Goal: Transaction & Acquisition: Purchase product/service

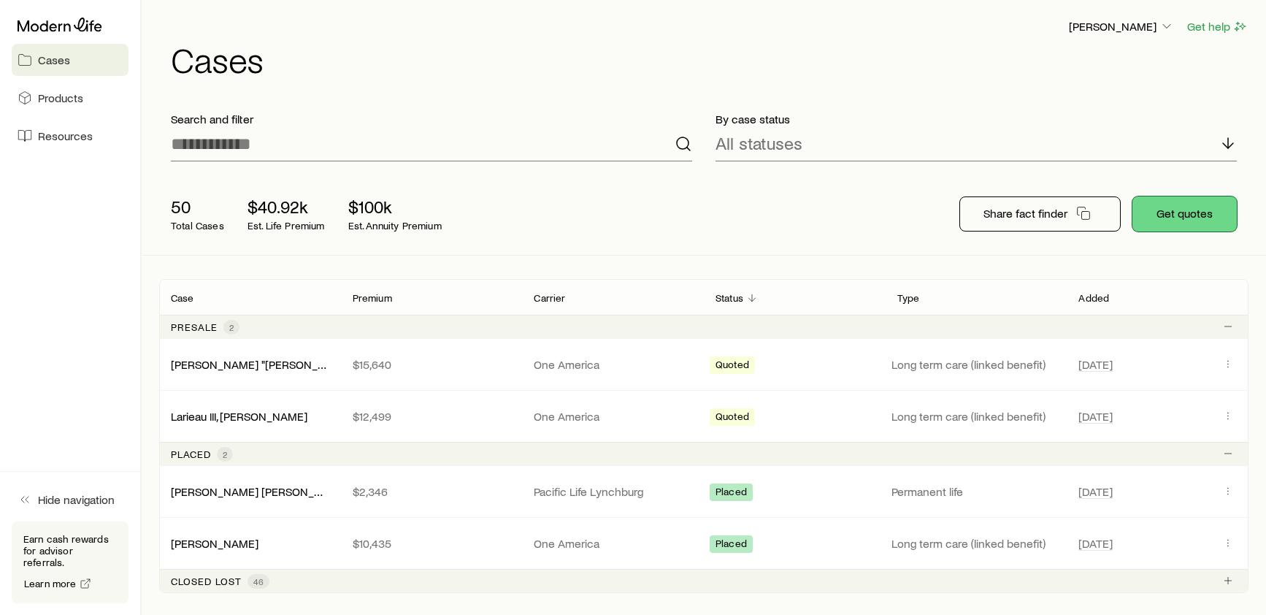
click at [1175, 215] on button "Get quotes" at bounding box center [1184, 213] width 104 height 35
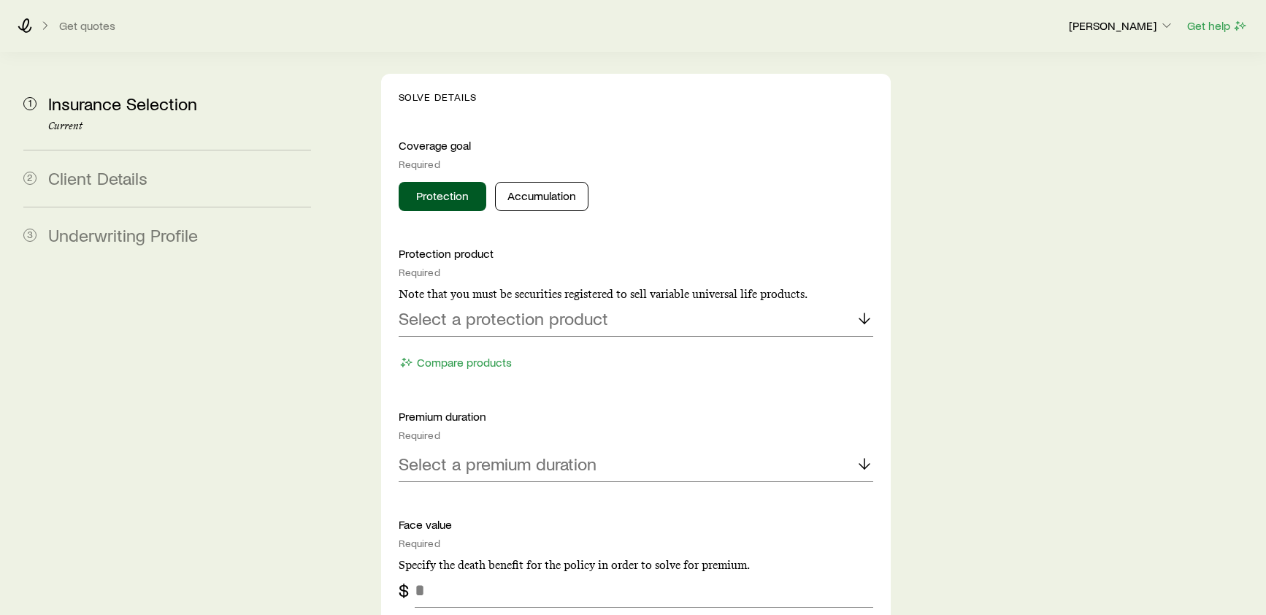
scroll to position [632, 0]
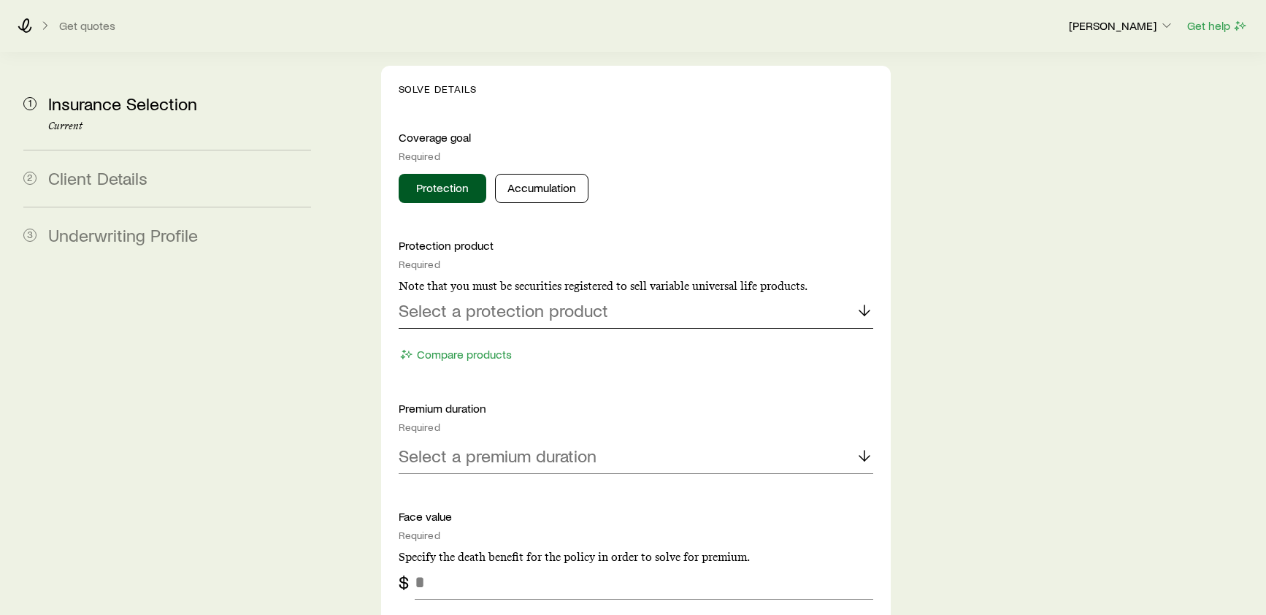
click at [859, 302] on icon at bounding box center [865, 311] width 18 height 18
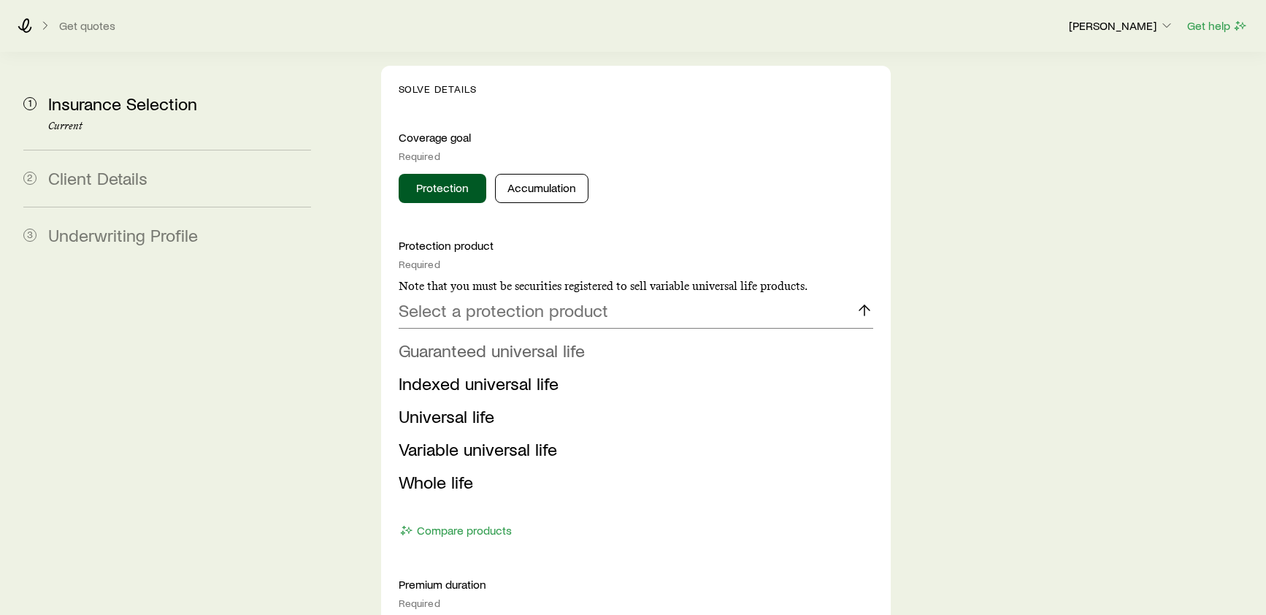
click at [491, 340] on span "Guaranteed universal life" at bounding box center [492, 350] width 186 height 21
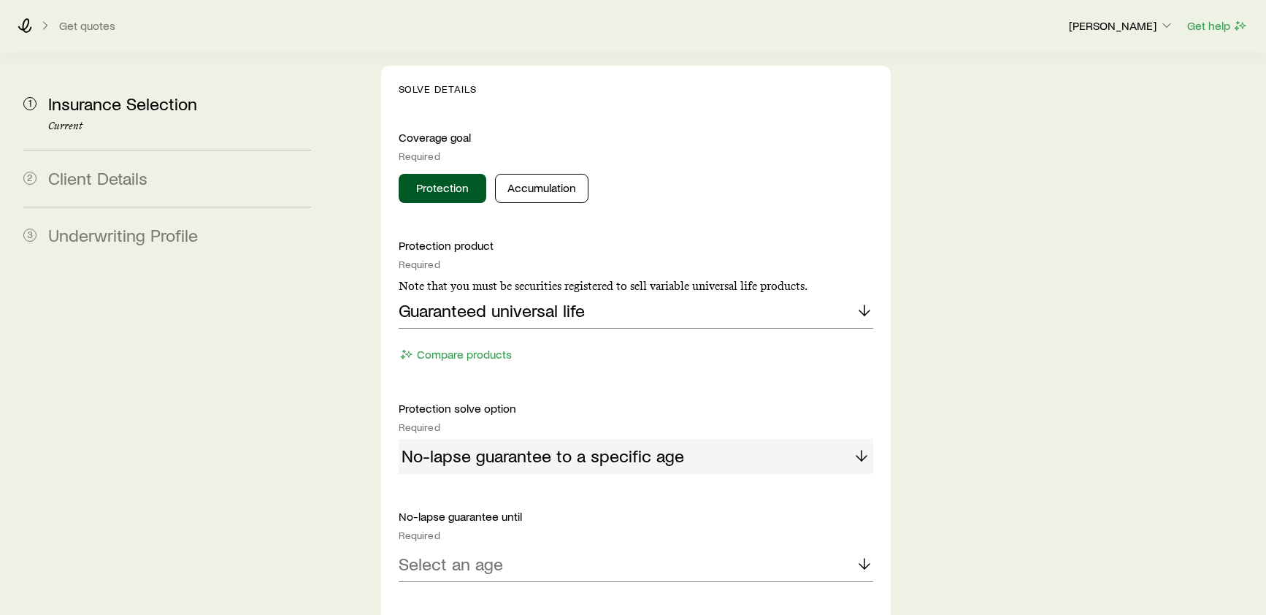
click at [556, 439] on div "No-lapse guarantee to a specific age" at bounding box center [636, 456] width 475 height 35
click at [854, 439] on div "No-lapse guarantee to a specific age" at bounding box center [636, 456] width 475 height 35
click at [467, 553] on p "Select an age" at bounding box center [451, 563] width 104 height 20
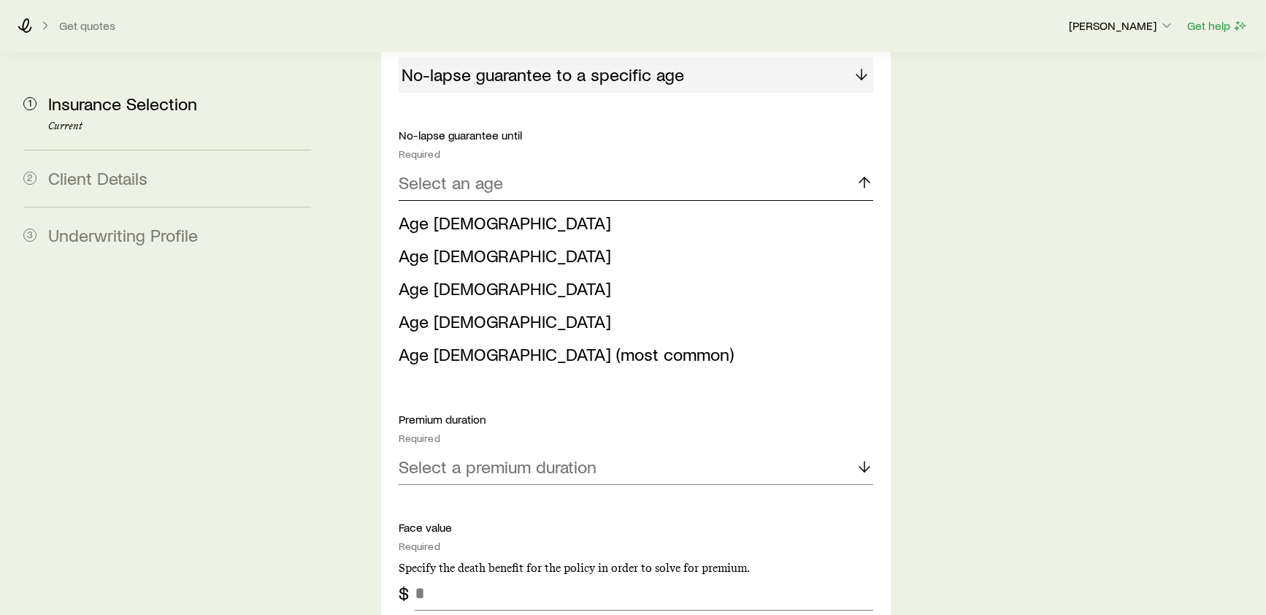
scroll to position [1042, 0]
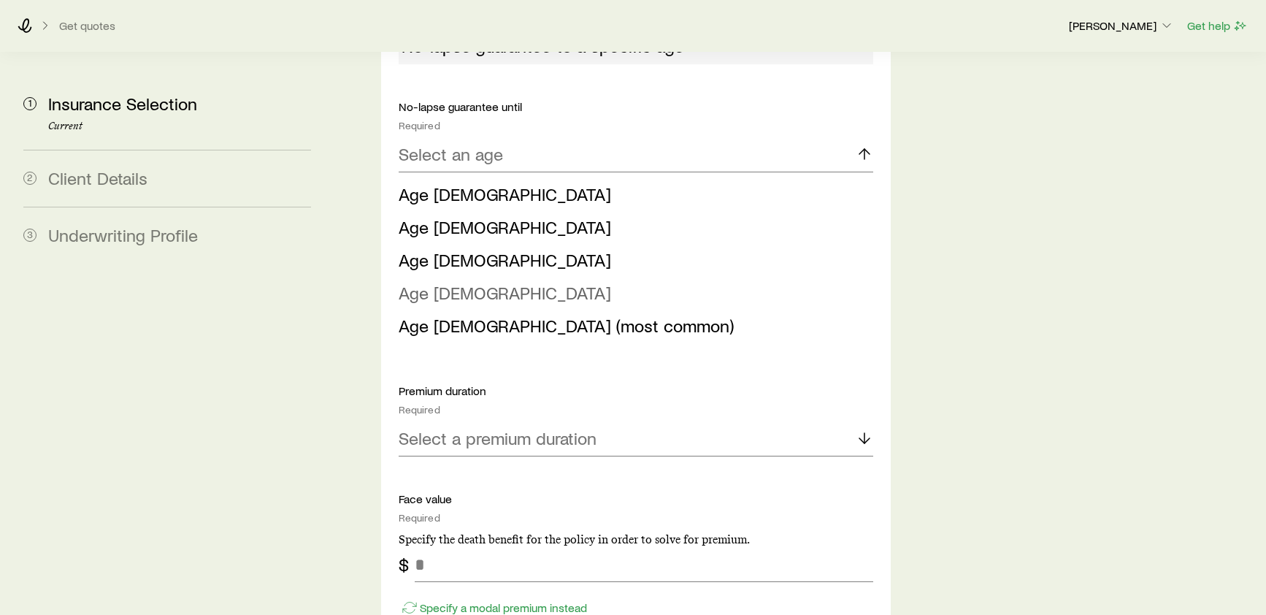
click at [440, 282] on span "Age [DEMOGRAPHIC_DATA]" at bounding box center [505, 292] width 212 height 21
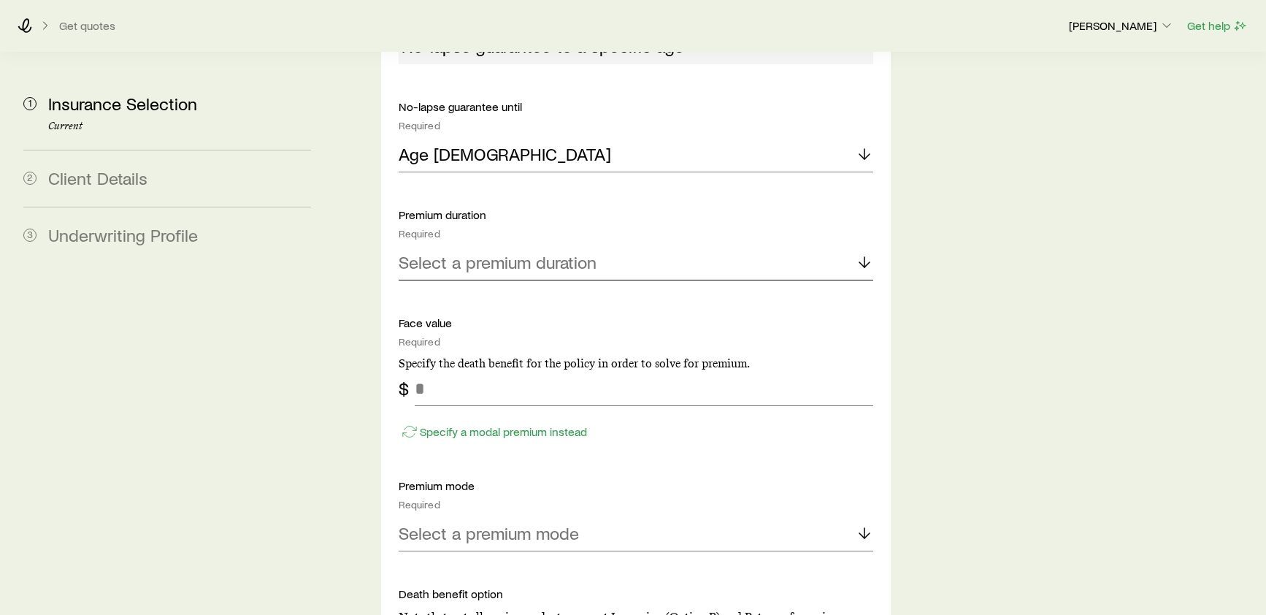
click at [505, 252] on p "Select a premium duration" at bounding box center [498, 262] width 198 height 20
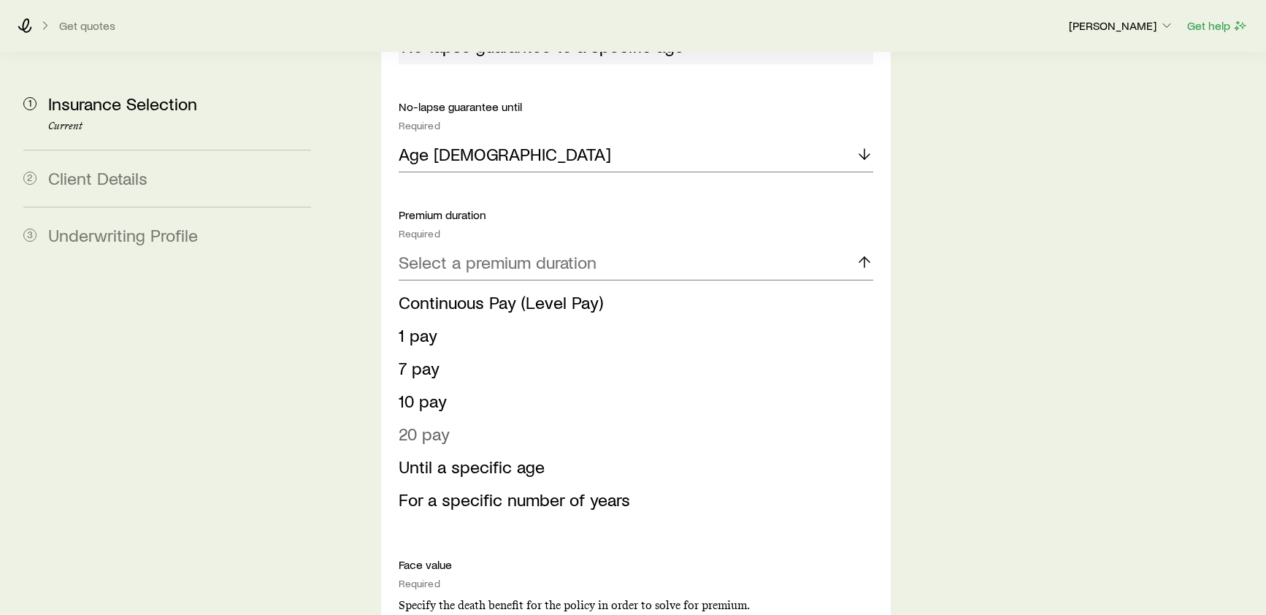
click at [440, 423] on span "20 pay" at bounding box center [424, 433] width 51 height 21
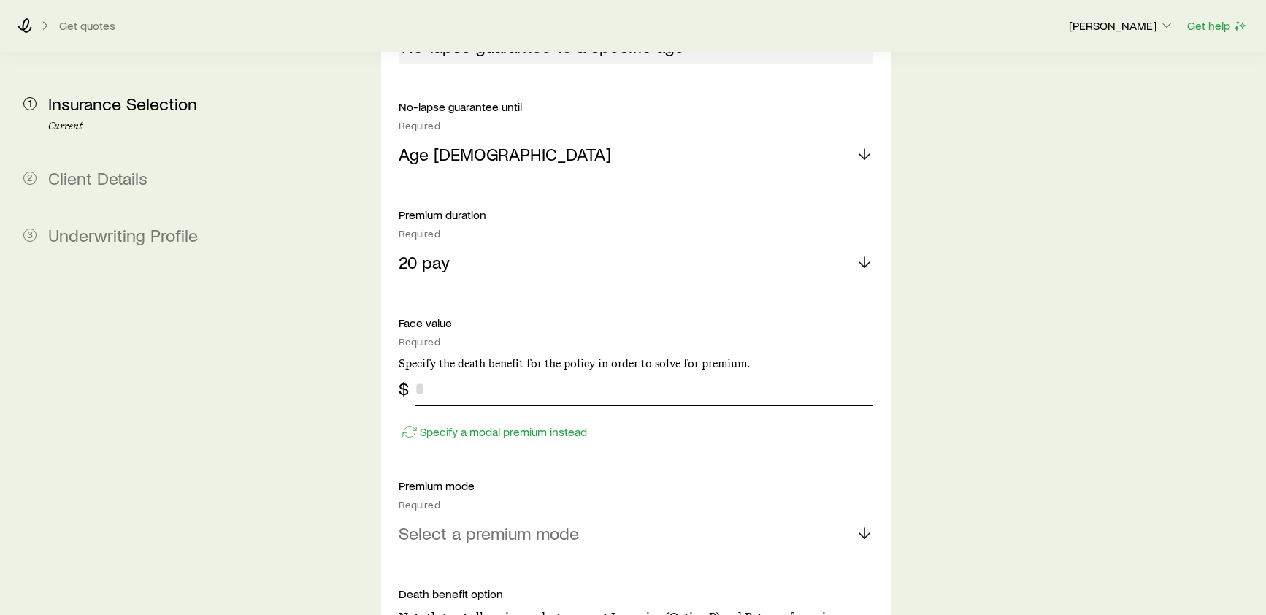
click at [439, 371] on input "tel" at bounding box center [644, 388] width 459 height 35
type input "******"
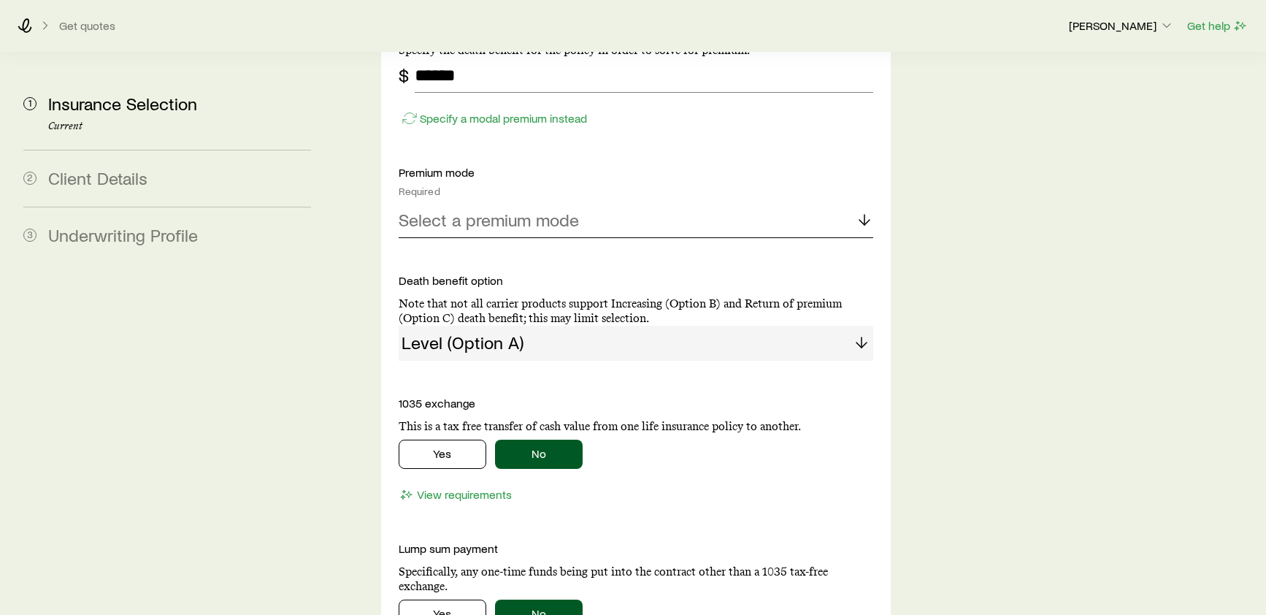
click at [835, 203] on div "Select a premium mode" at bounding box center [636, 220] width 475 height 35
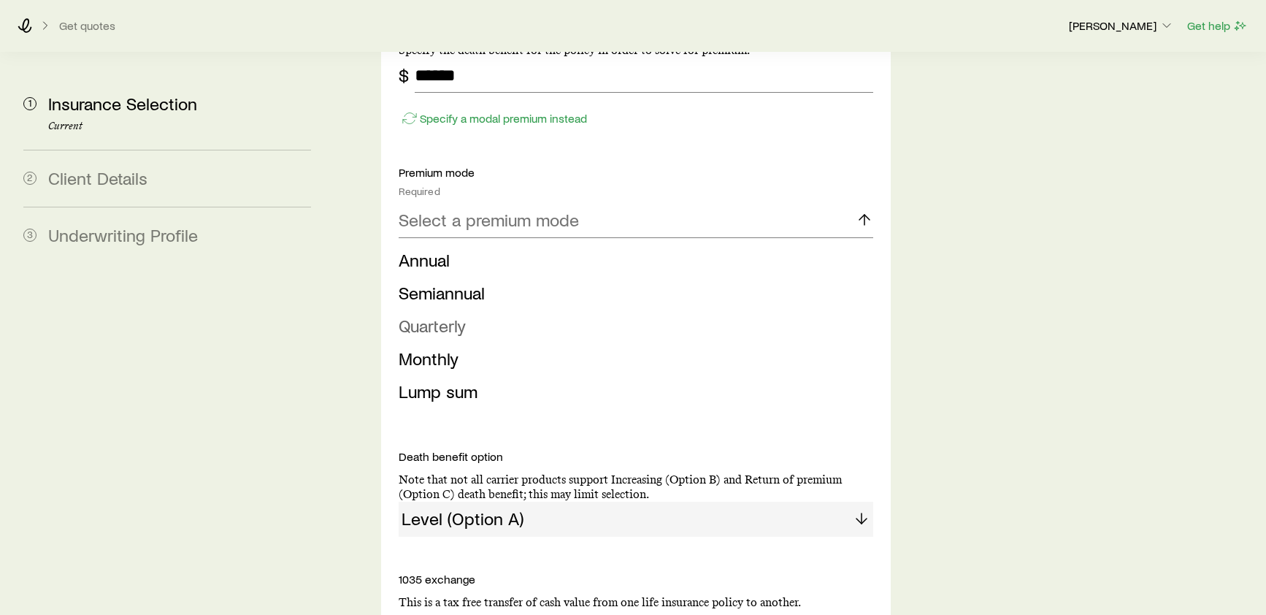
click at [445, 315] on span "Quarterly" at bounding box center [432, 325] width 67 height 21
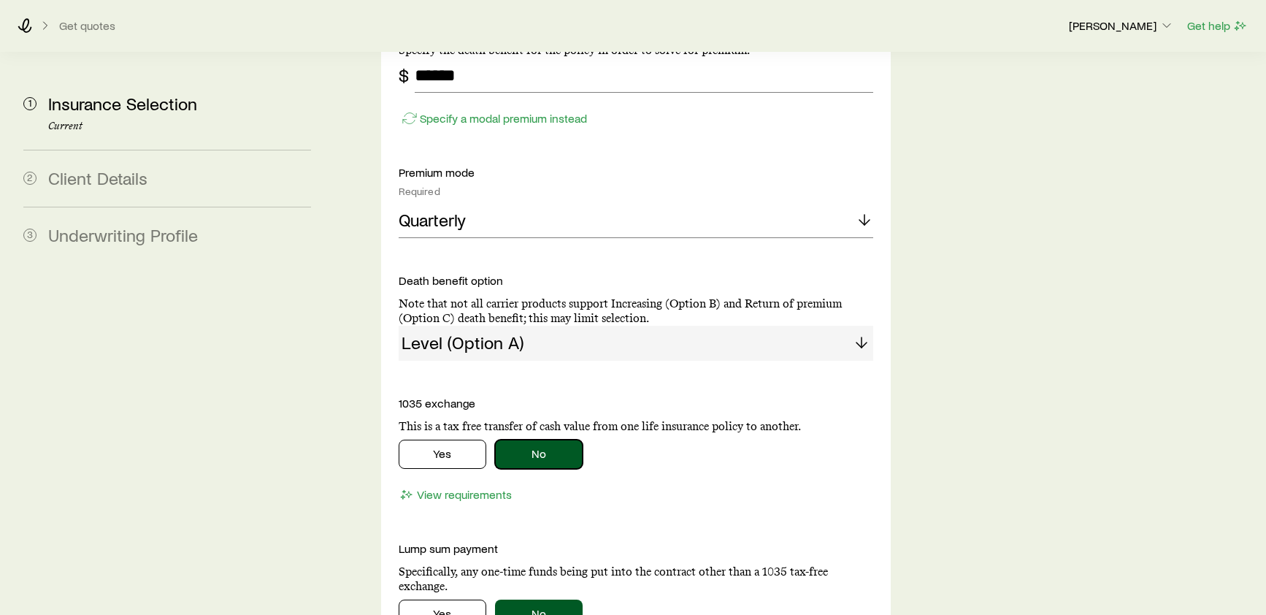
click at [531, 440] on button "No" at bounding box center [539, 454] width 88 height 29
click at [685, 326] on div "Level (Option A)" at bounding box center [636, 343] width 475 height 35
click at [855, 326] on div "Level (Option A)" at bounding box center [636, 343] width 475 height 35
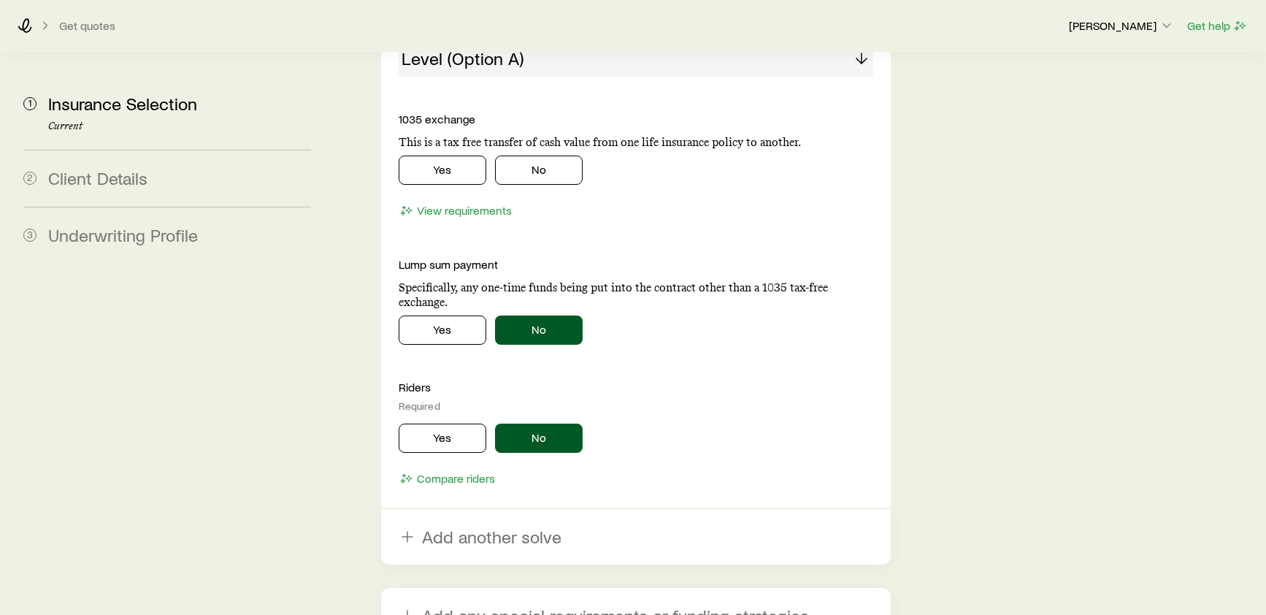
scroll to position [1768, 0]
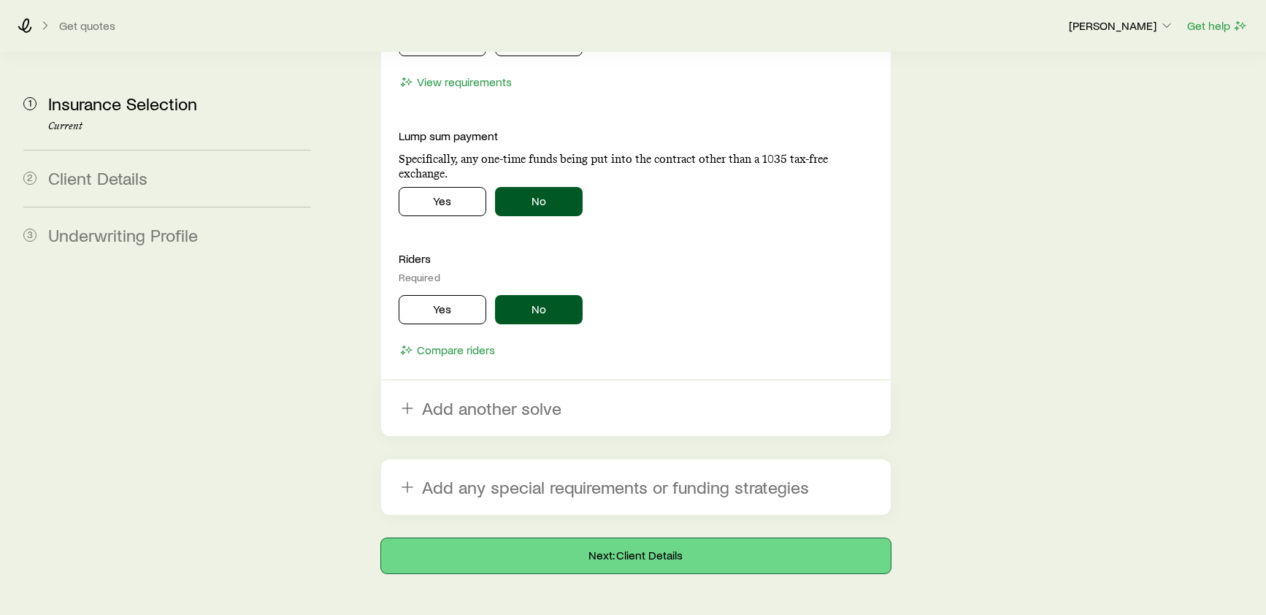
click at [613, 538] on button "Next: Client Details" at bounding box center [636, 555] width 510 height 35
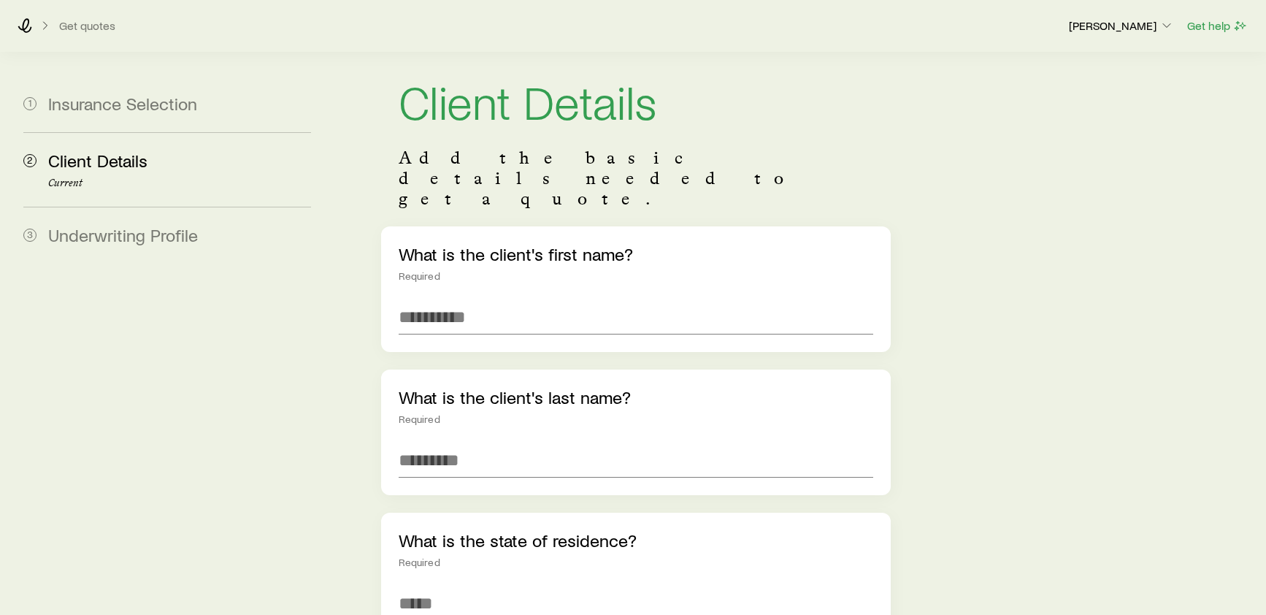
scroll to position [18, 0]
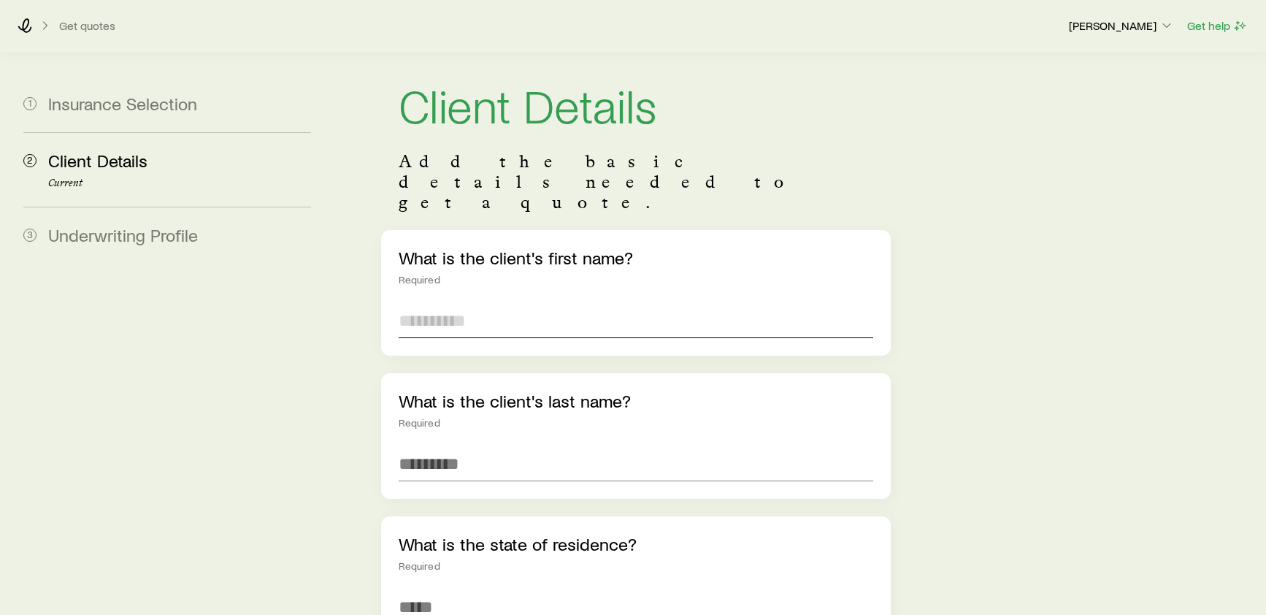
click at [442, 303] on input "text" at bounding box center [636, 320] width 475 height 35
type input "*****"
type input "**********"
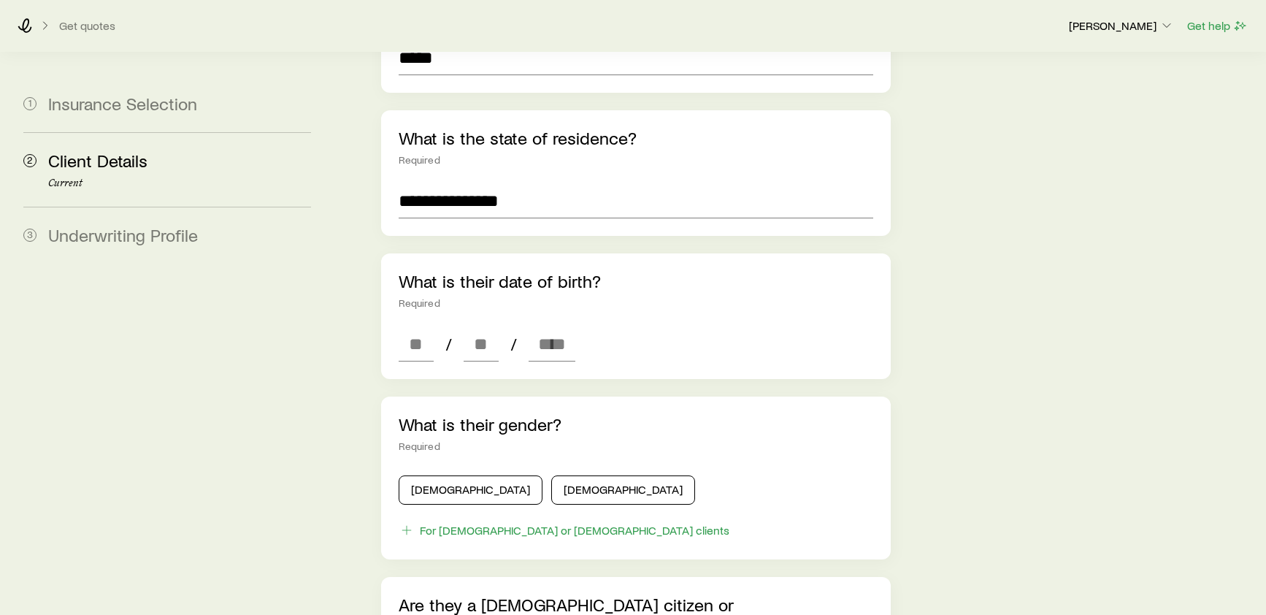
scroll to position [438, 0]
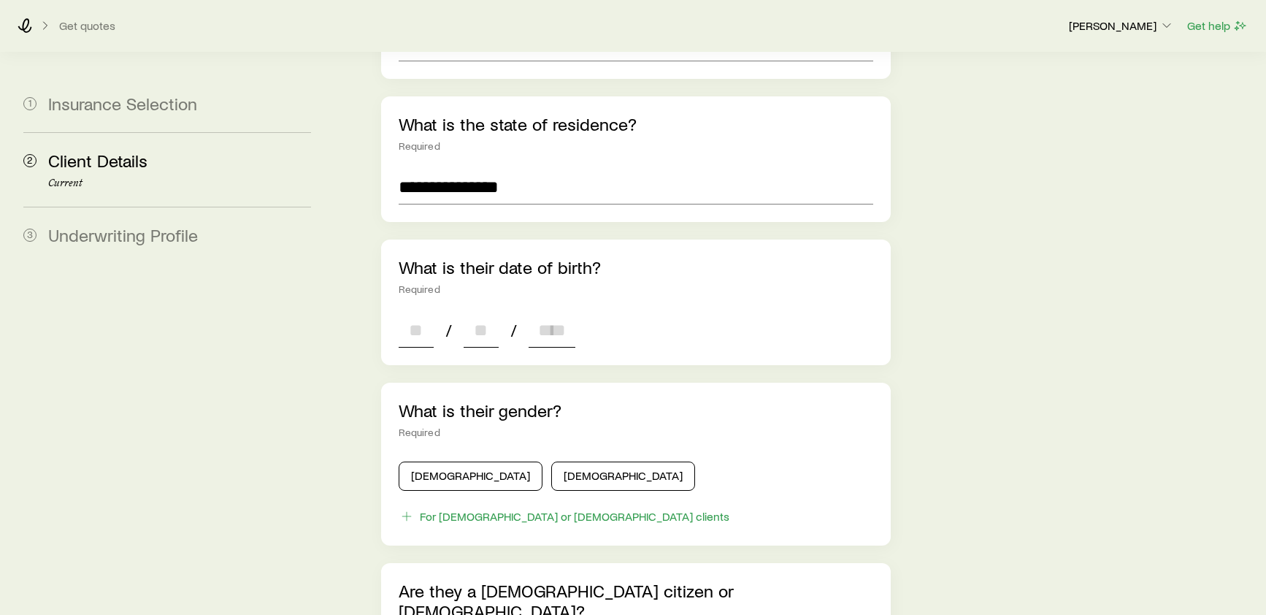
click at [409, 313] on input at bounding box center [416, 330] width 35 height 35
type input "**"
type input "****"
type input "*"
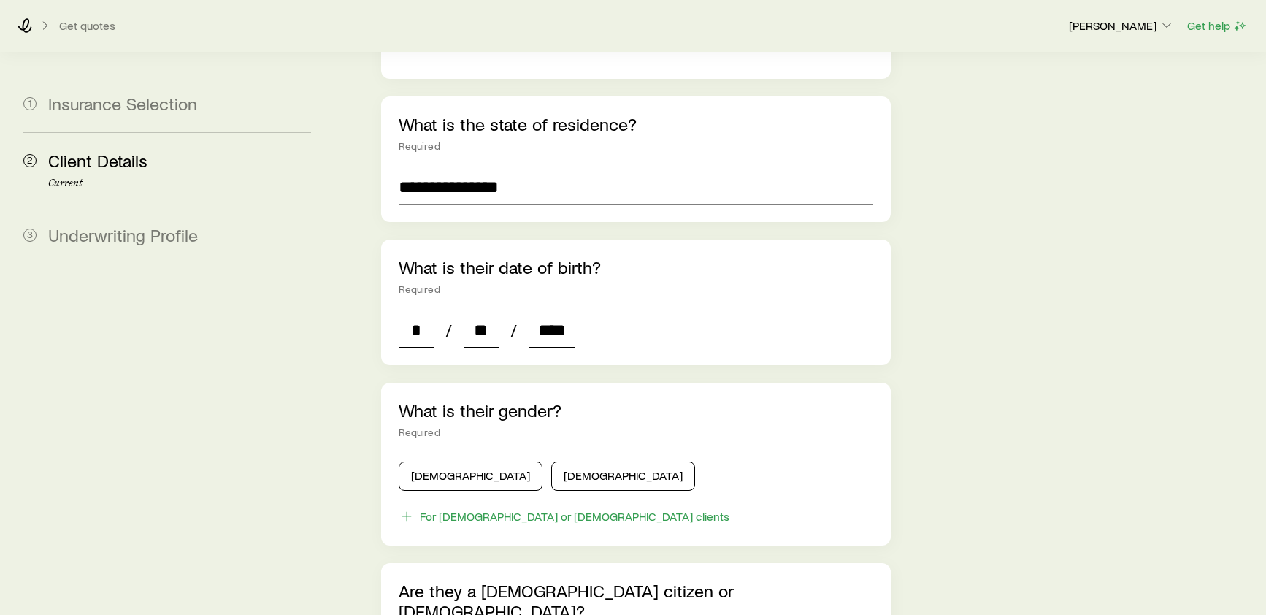
type input "****"
click at [551, 461] on button "[DEMOGRAPHIC_DATA]" at bounding box center [623, 475] width 144 height 29
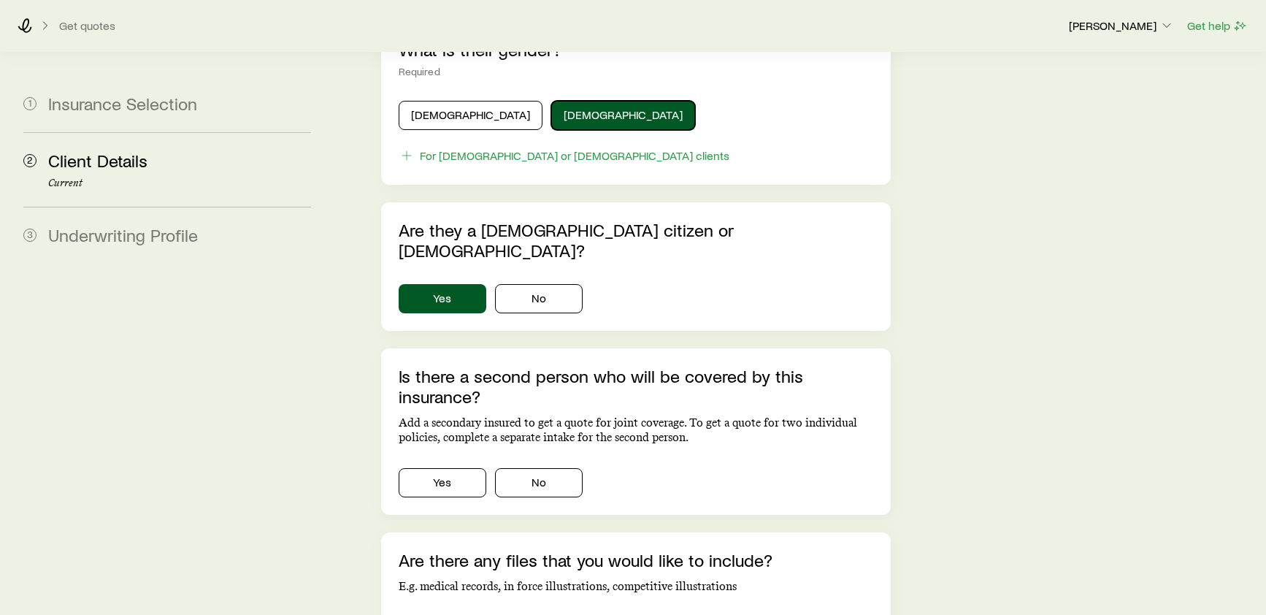
scroll to position [802, 0]
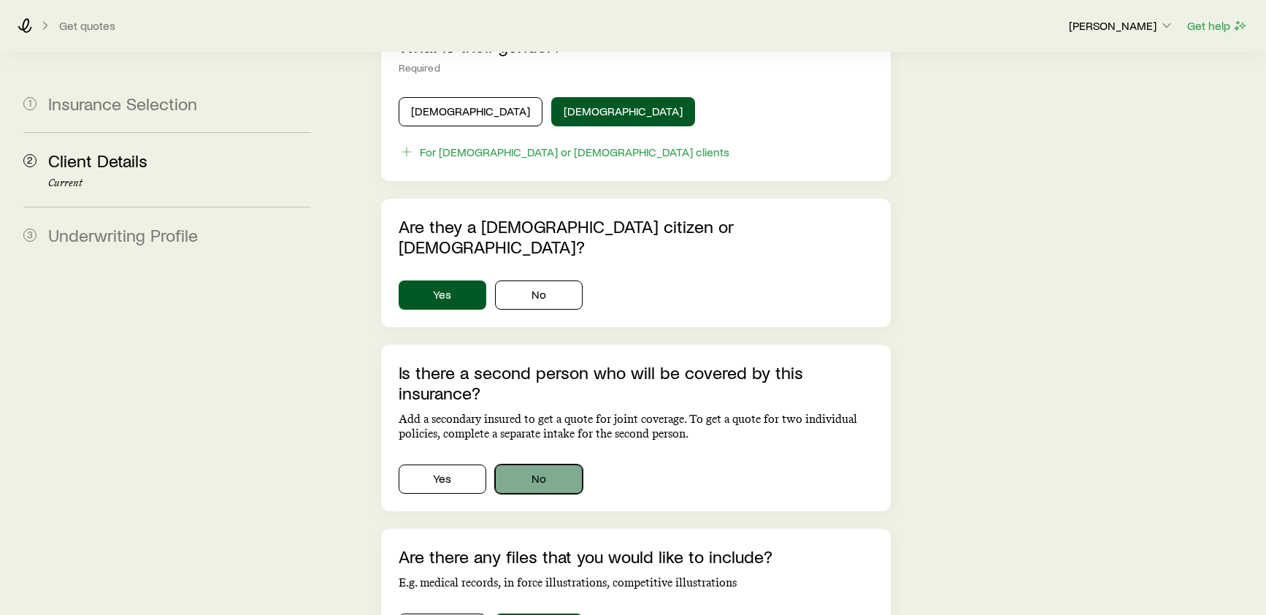
click at [544, 464] on button "No" at bounding box center [539, 478] width 88 height 29
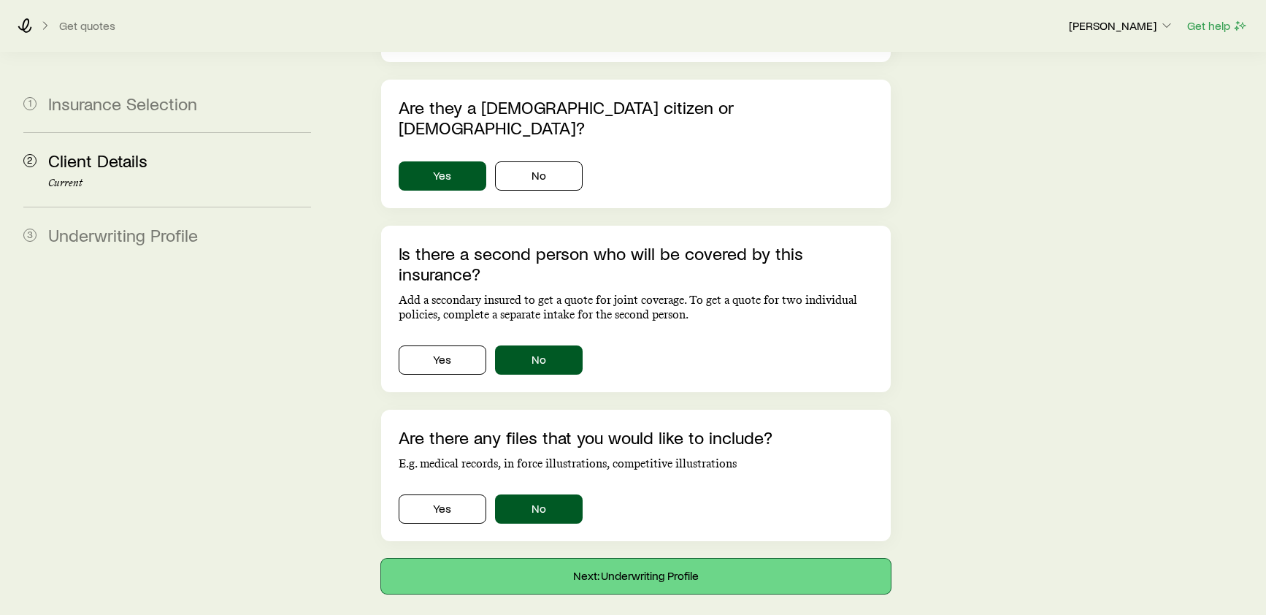
click at [593, 559] on button "Next: Underwriting Profile" at bounding box center [636, 576] width 510 height 35
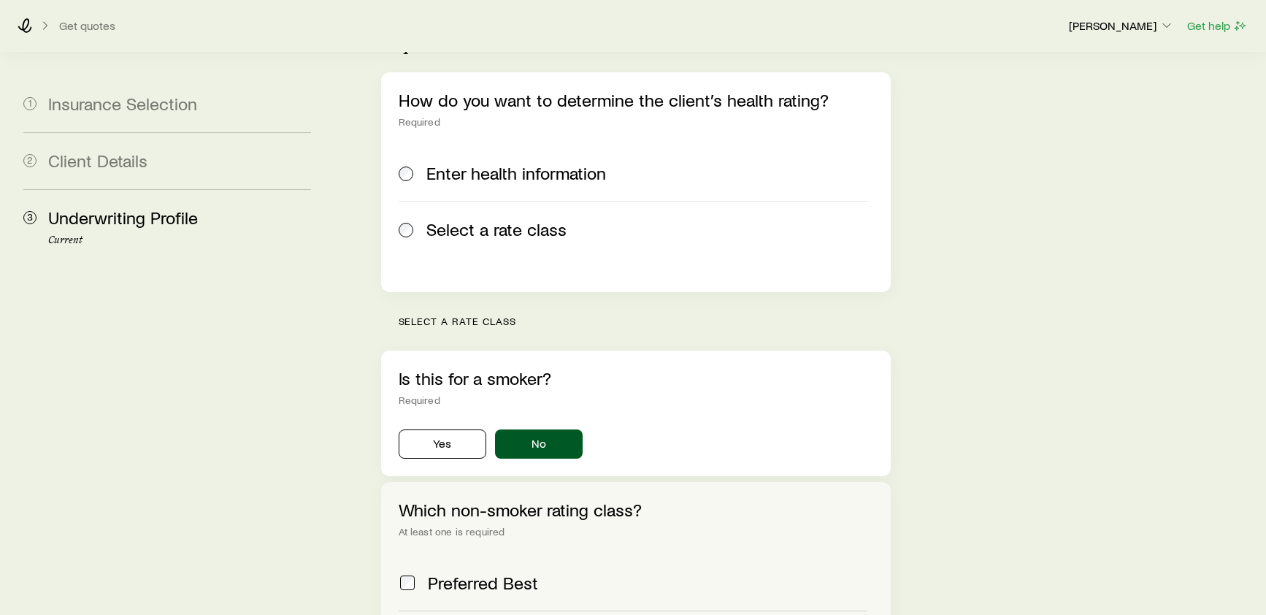
scroll to position [339, 0]
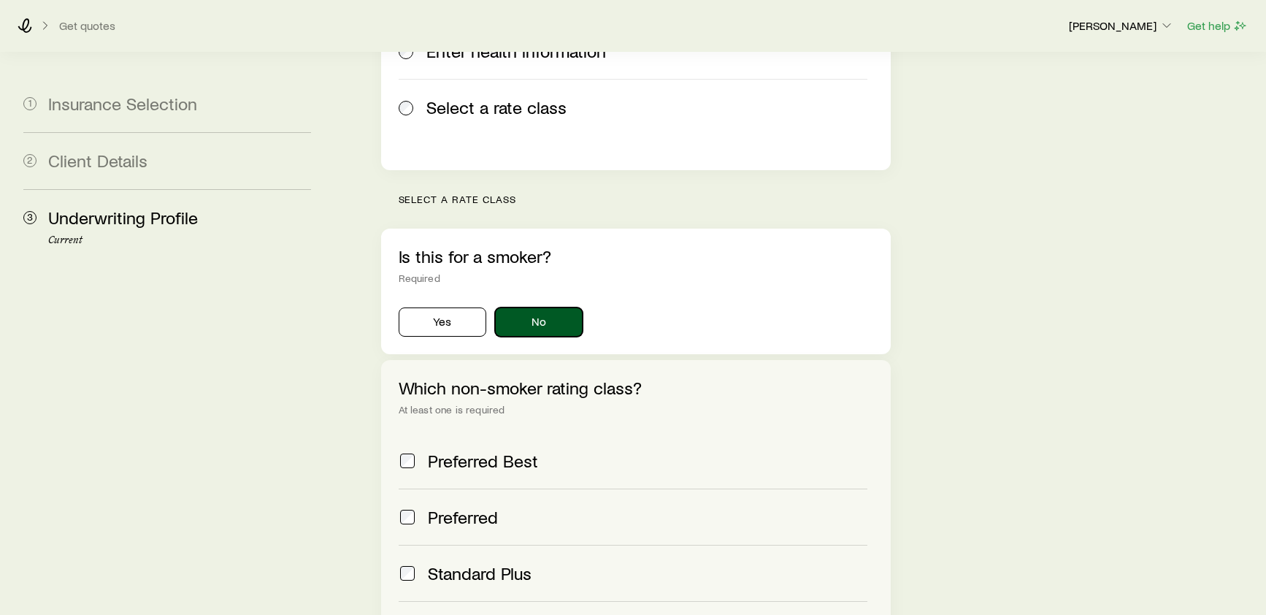
click at [513, 307] on button "No" at bounding box center [539, 321] width 88 height 29
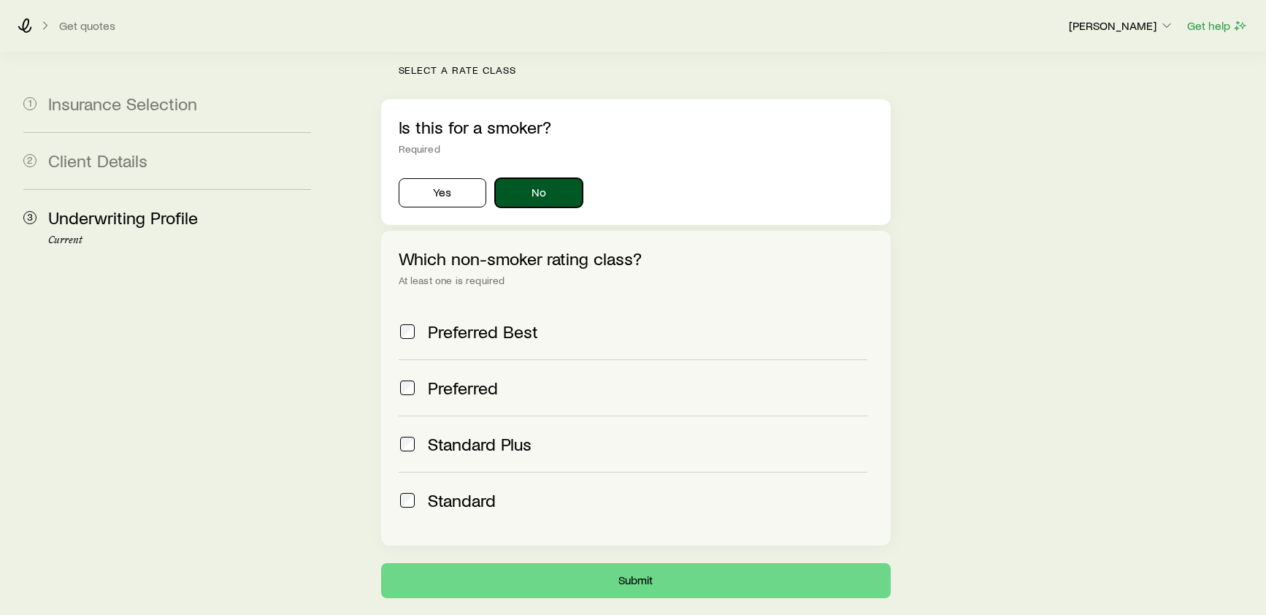
scroll to position [473, 0]
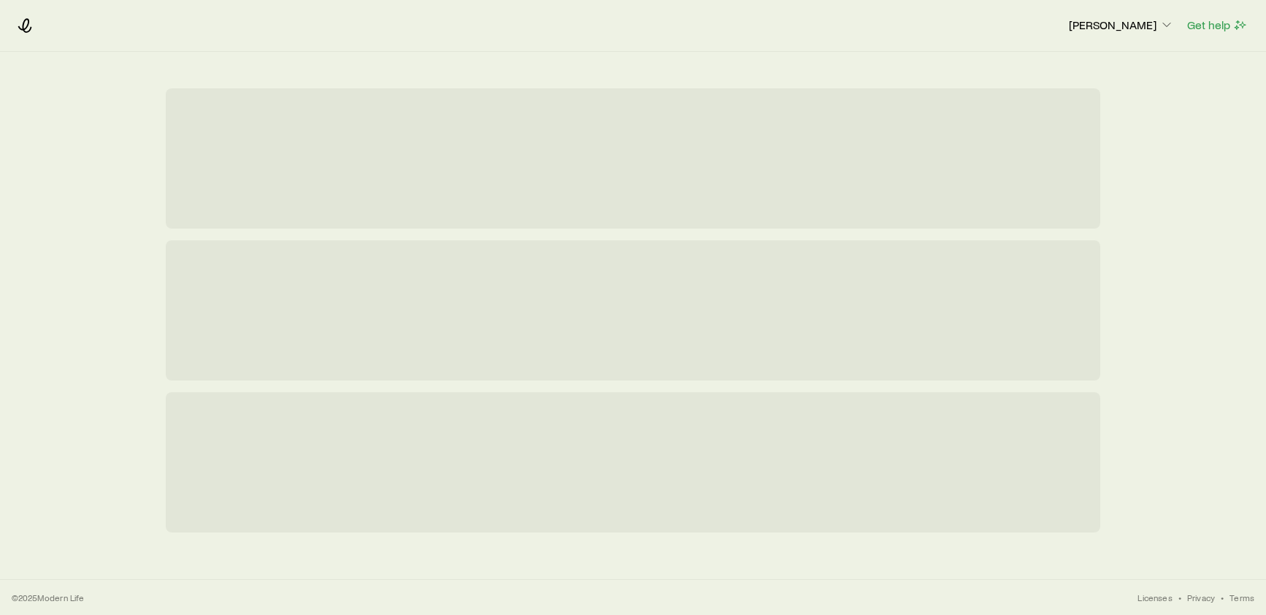
scroll to position [0, 0]
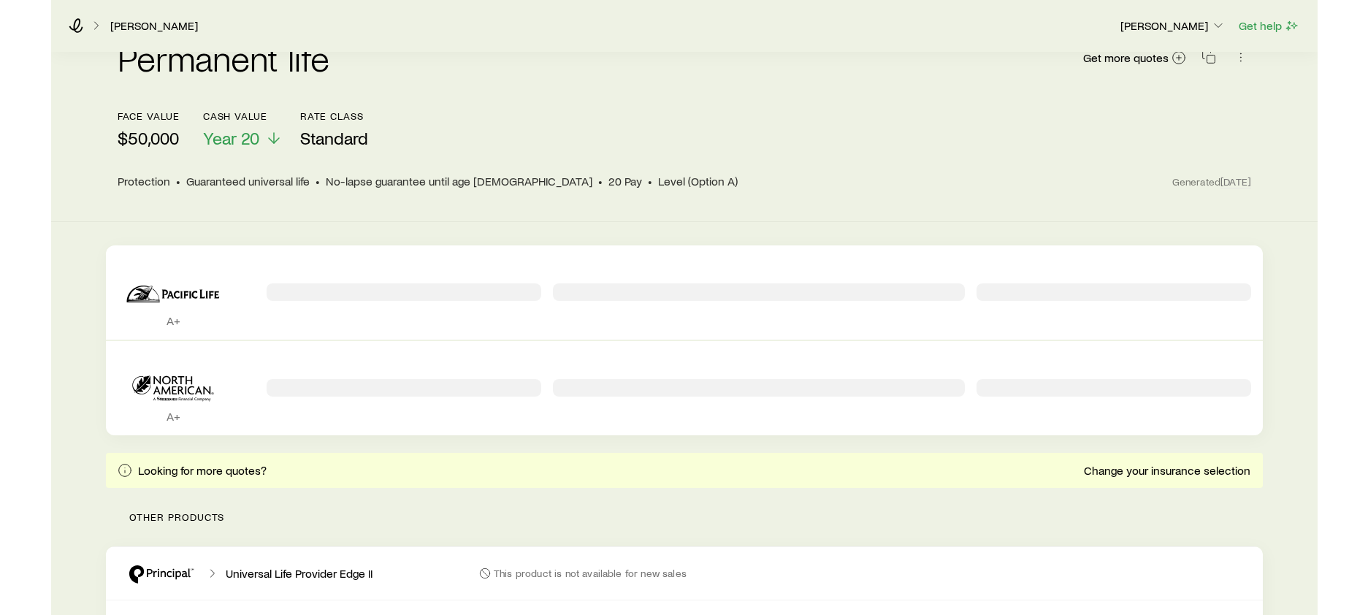
scroll to position [66, 0]
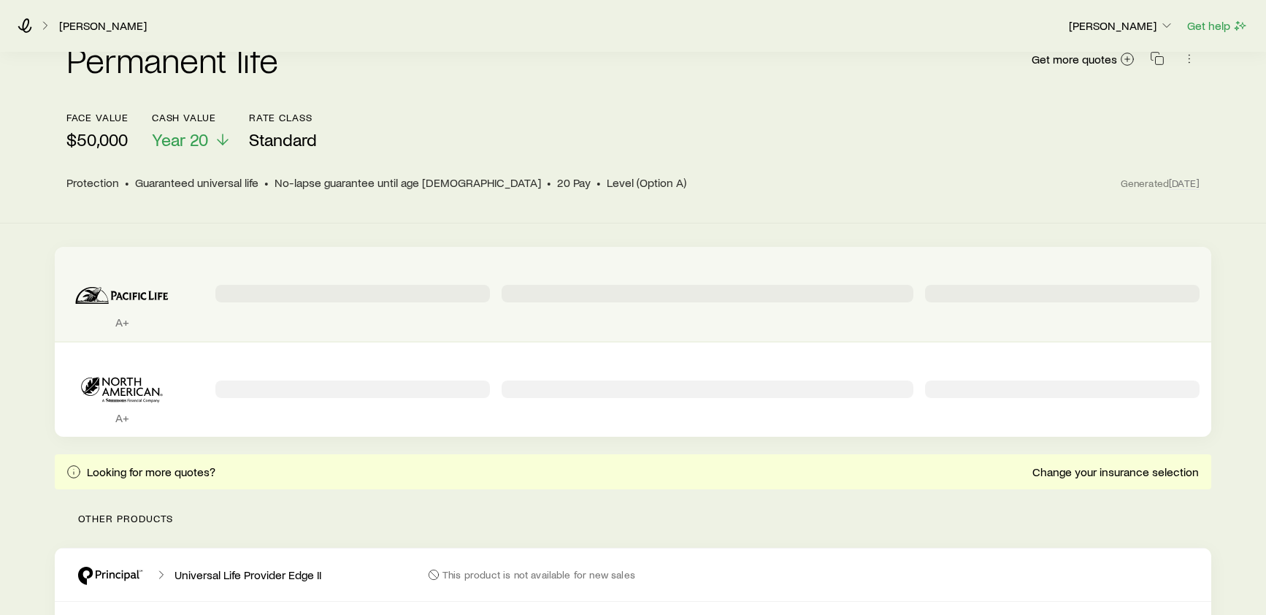
click at [125, 293] on icon "Permanent quotes" at bounding box center [126, 295] width 6 height 7
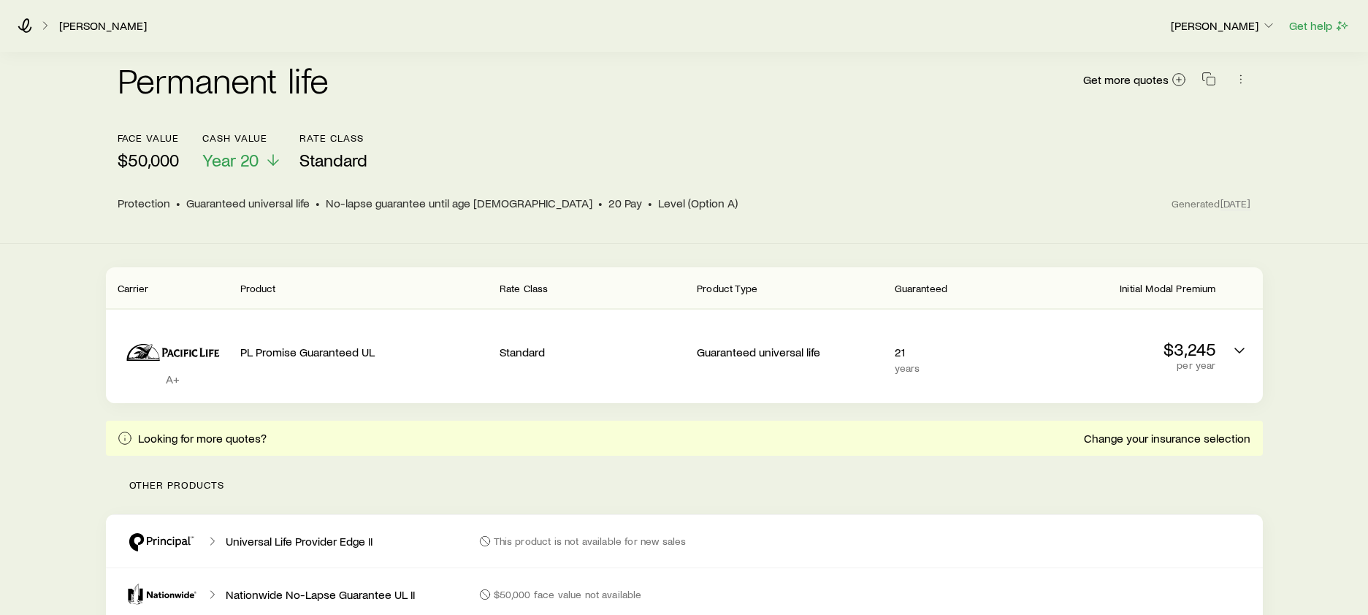
scroll to position [0, 0]
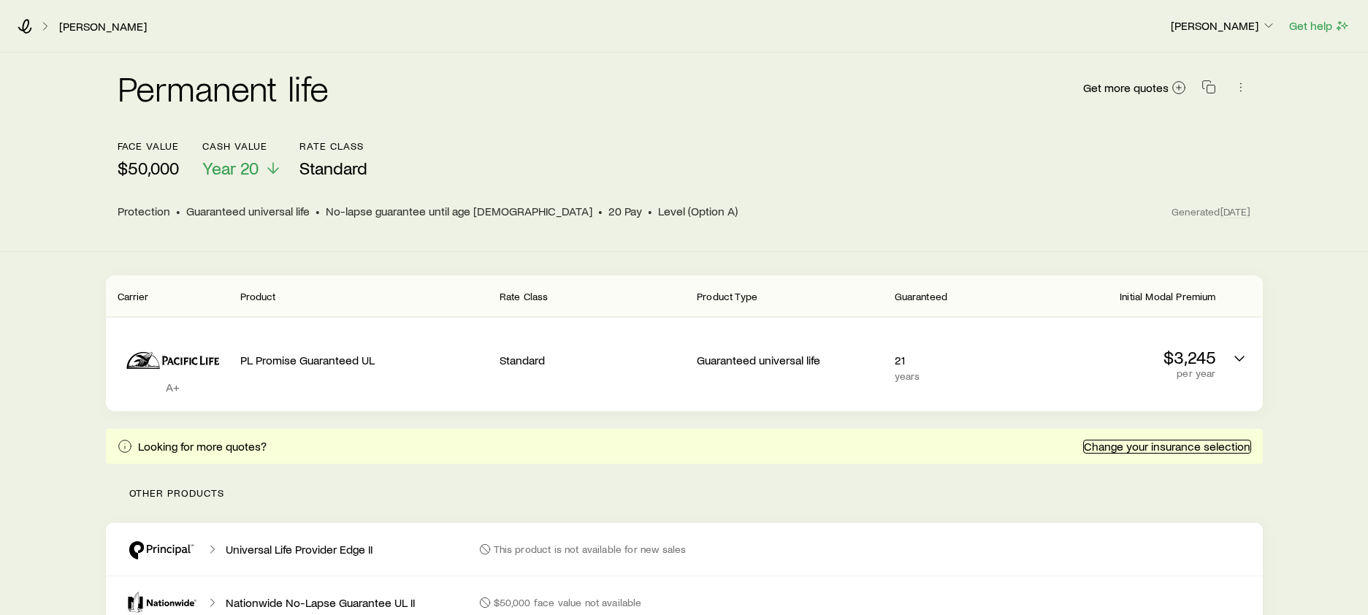
click at [1176, 445] on link "Change your insurance selection" at bounding box center [1167, 447] width 168 height 14
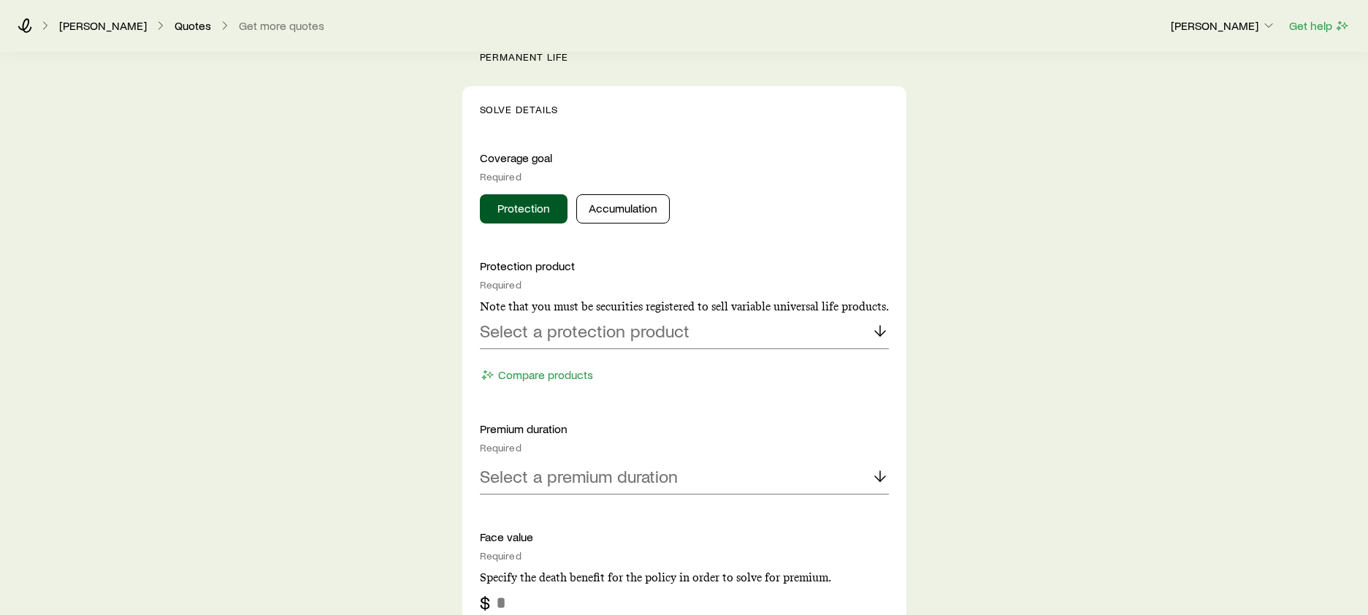
scroll to position [523, 0]
click at [573, 333] on p "Select a protection product" at bounding box center [585, 328] width 210 height 20
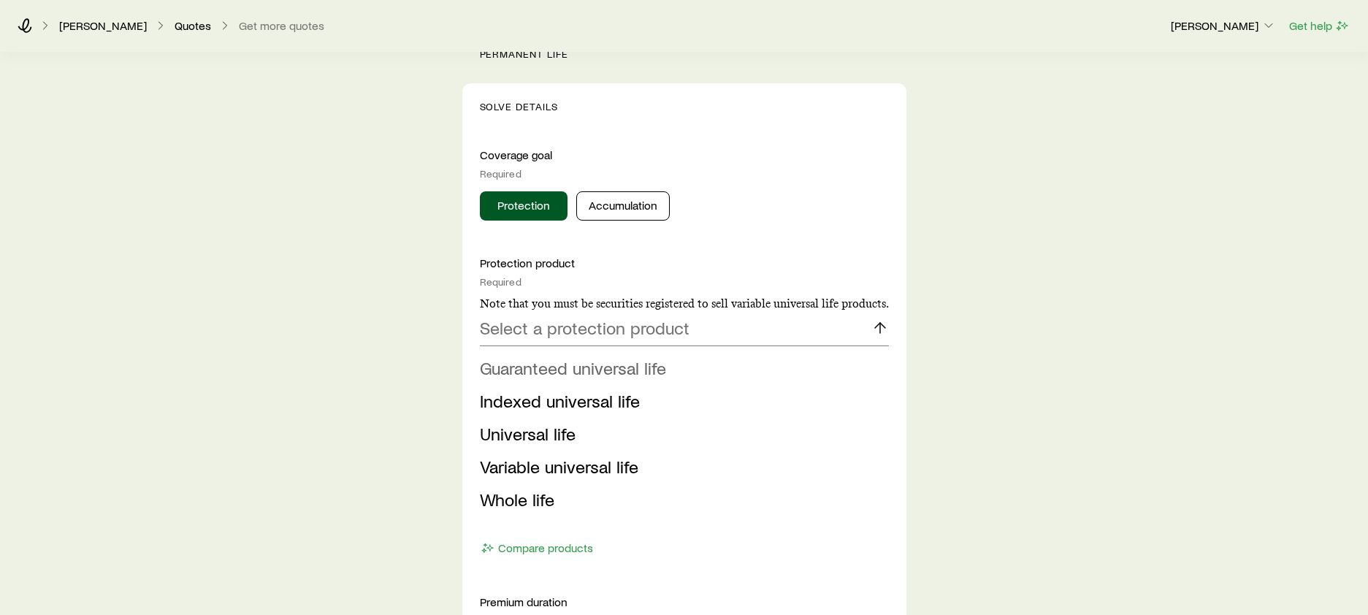
click at [561, 369] on span "Guaranteed universal life" at bounding box center [573, 367] width 186 height 21
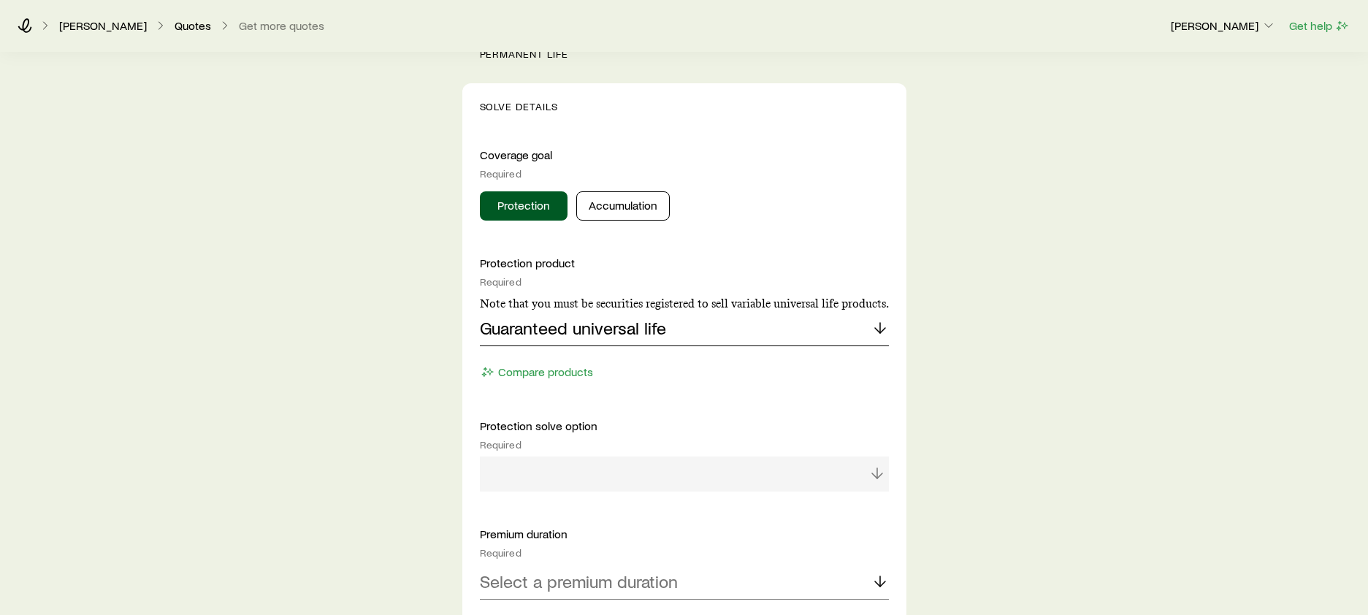
click at [683, 337] on div "Guaranteed universal life" at bounding box center [684, 328] width 409 height 35
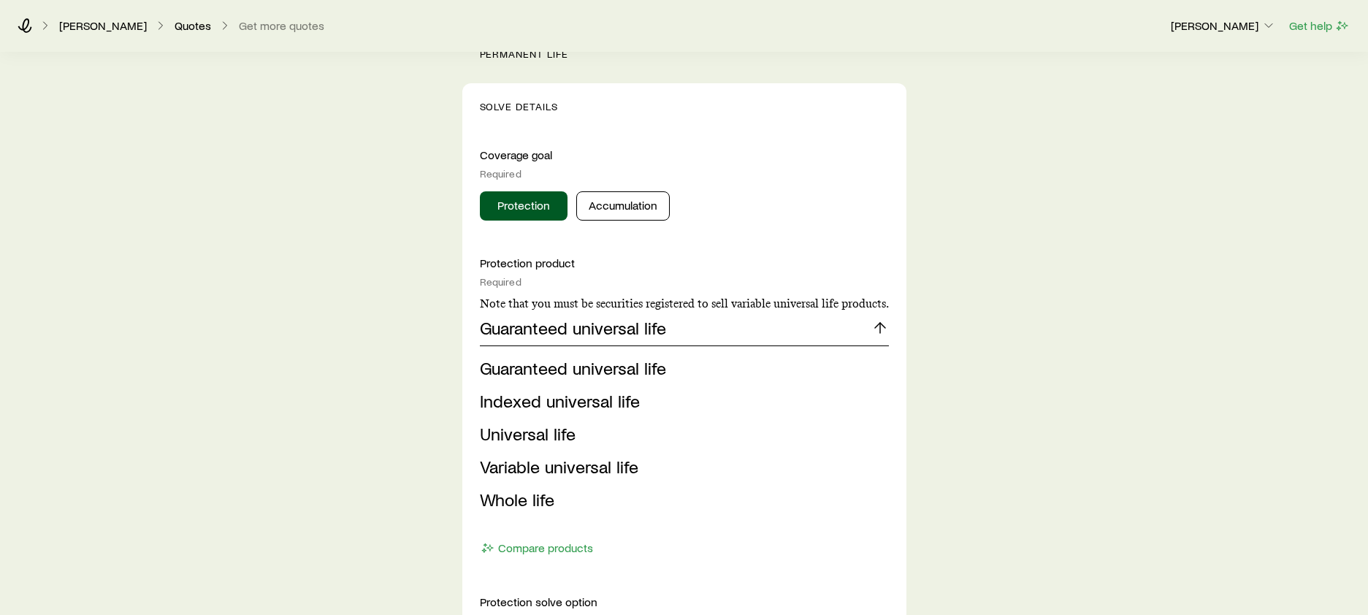
click at [683, 337] on div "Guaranteed universal life" at bounding box center [684, 328] width 409 height 35
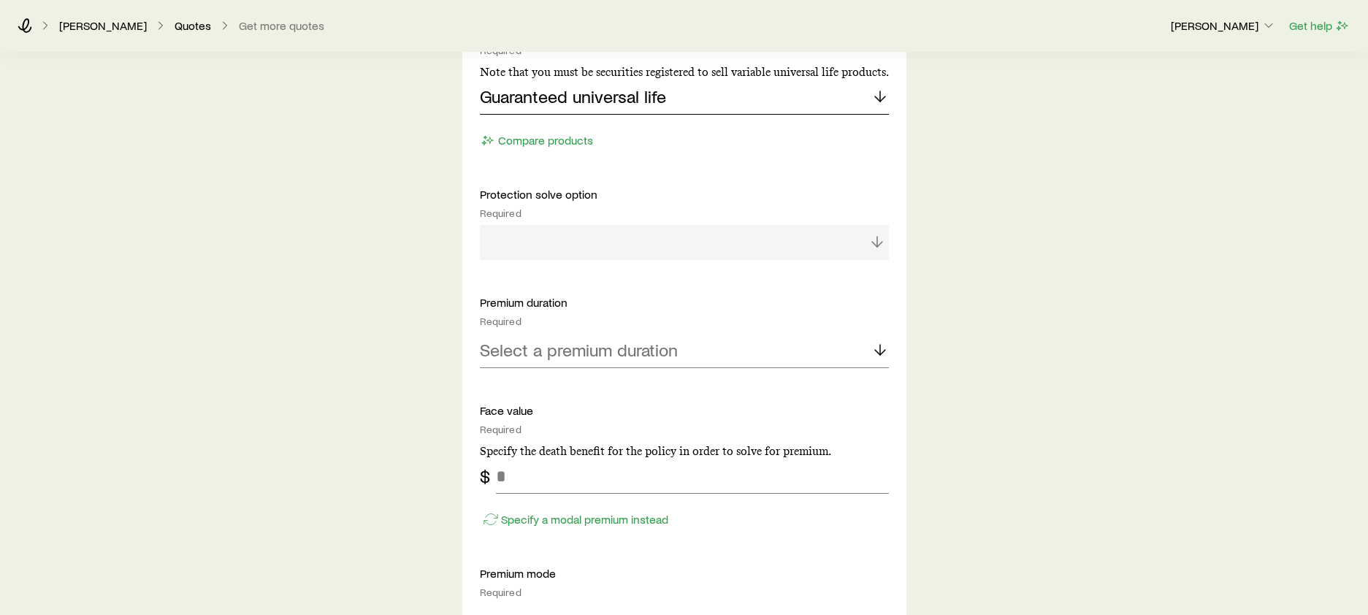
scroll to position [757, 0]
click at [569, 249] on div at bounding box center [684, 239] width 409 height 35
click at [595, 347] on p "Select a premium duration" at bounding box center [579, 347] width 198 height 20
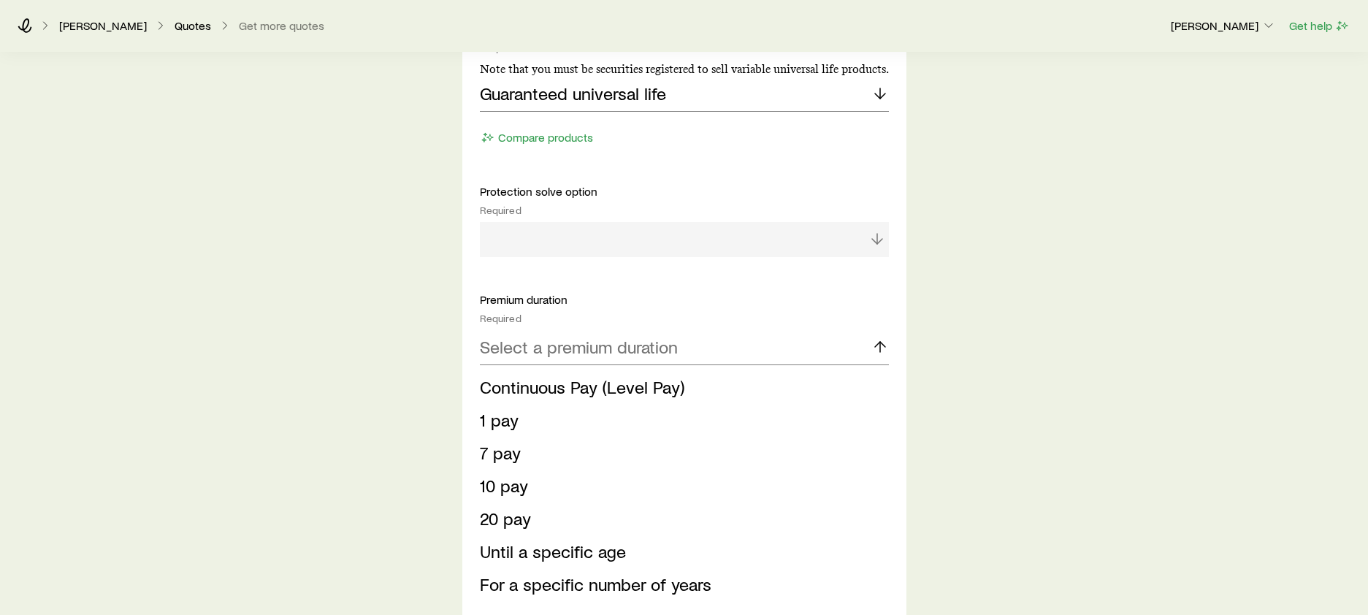
click at [568, 237] on div at bounding box center [684, 239] width 409 height 35
drag, startPoint x: 500, startPoint y: 522, endPoint x: 612, endPoint y: 510, distance: 112.4
click at [508, 522] on span "20 pay" at bounding box center [505, 517] width 51 height 21
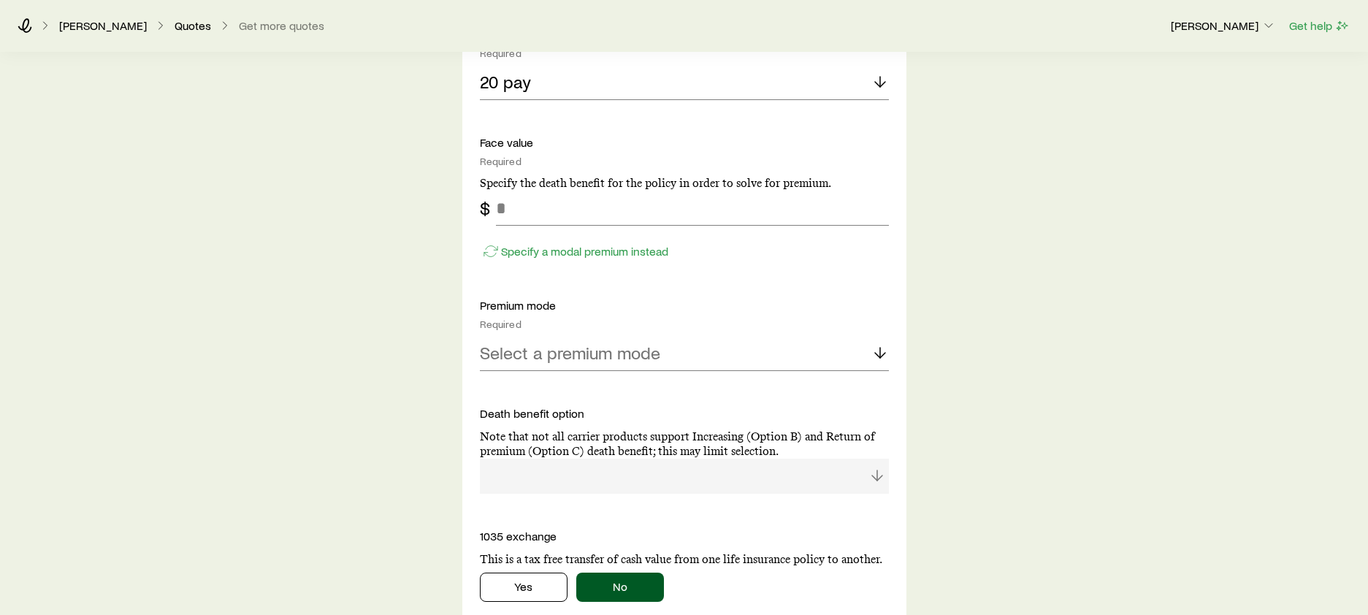
scroll to position [1036, 0]
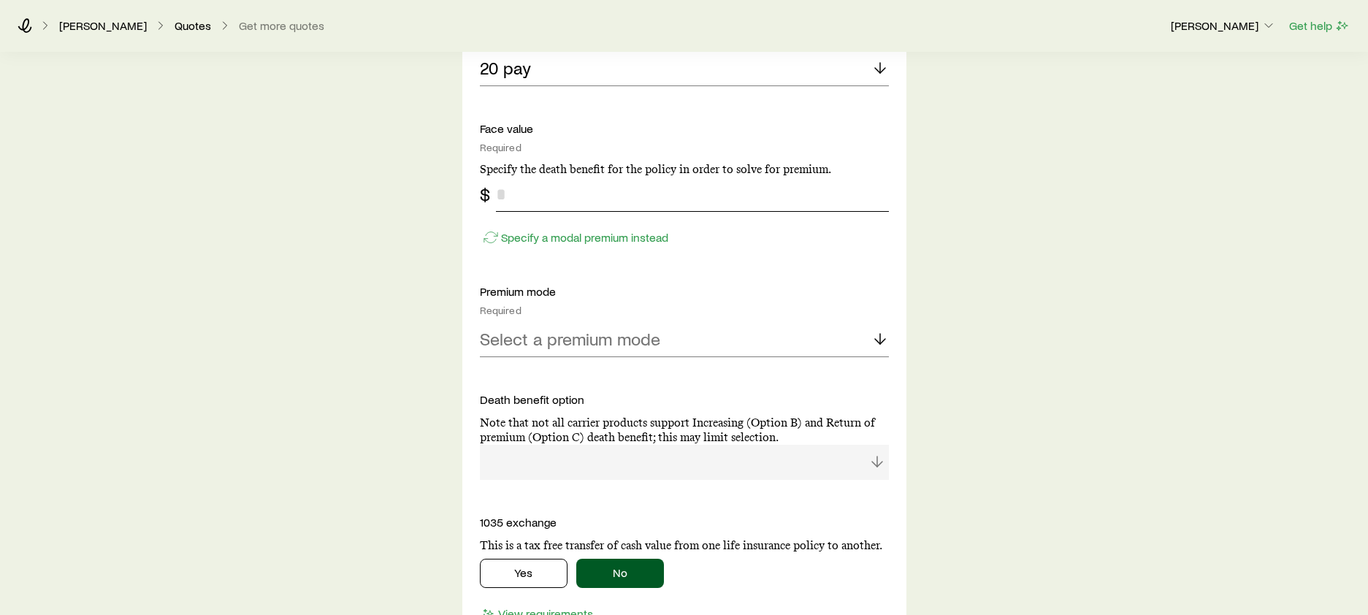
click at [526, 210] on input "tel" at bounding box center [692, 194] width 393 height 35
type input "*******"
click at [565, 340] on p "Select a premium mode" at bounding box center [570, 339] width 180 height 20
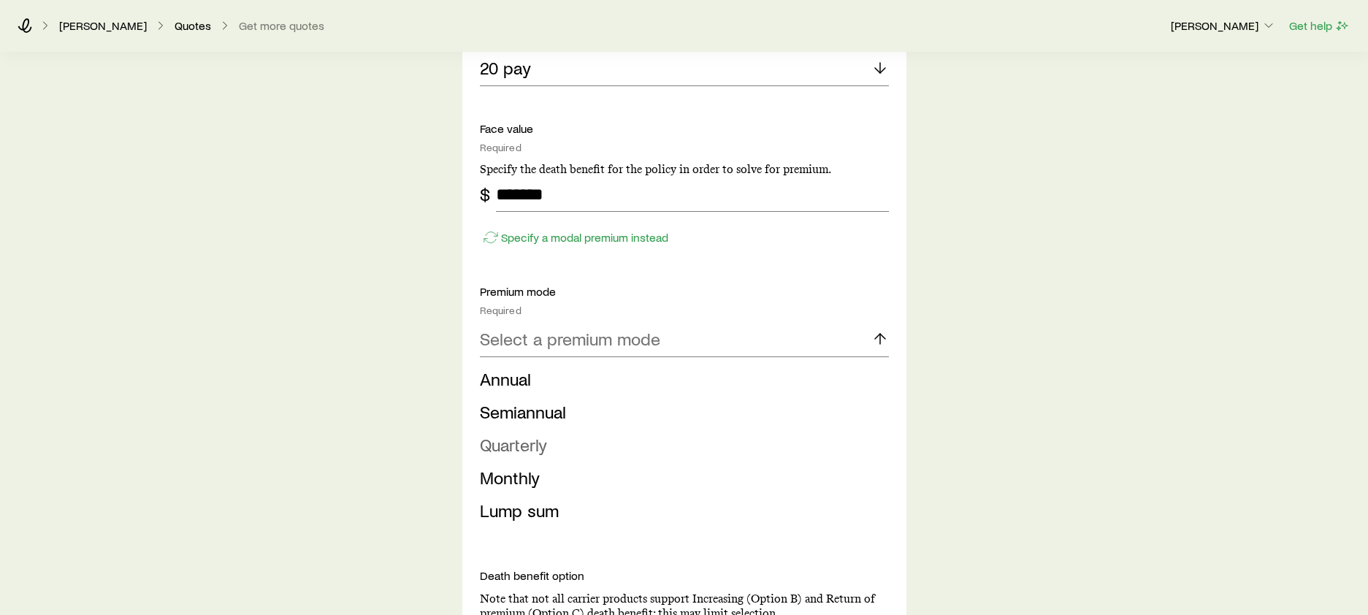
click at [520, 442] on span "Quarterly" at bounding box center [513, 444] width 67 height 21
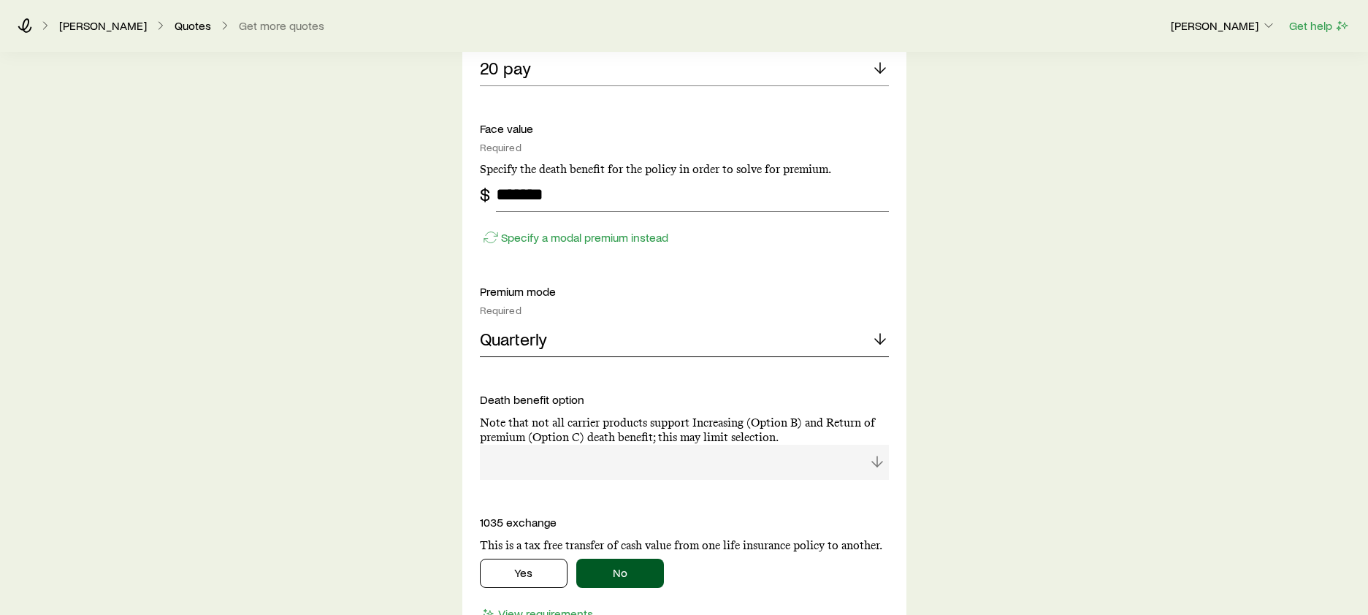
click at [546, 348] on p "Quarterly" at bounding box center [513, 339] width 67 height 20
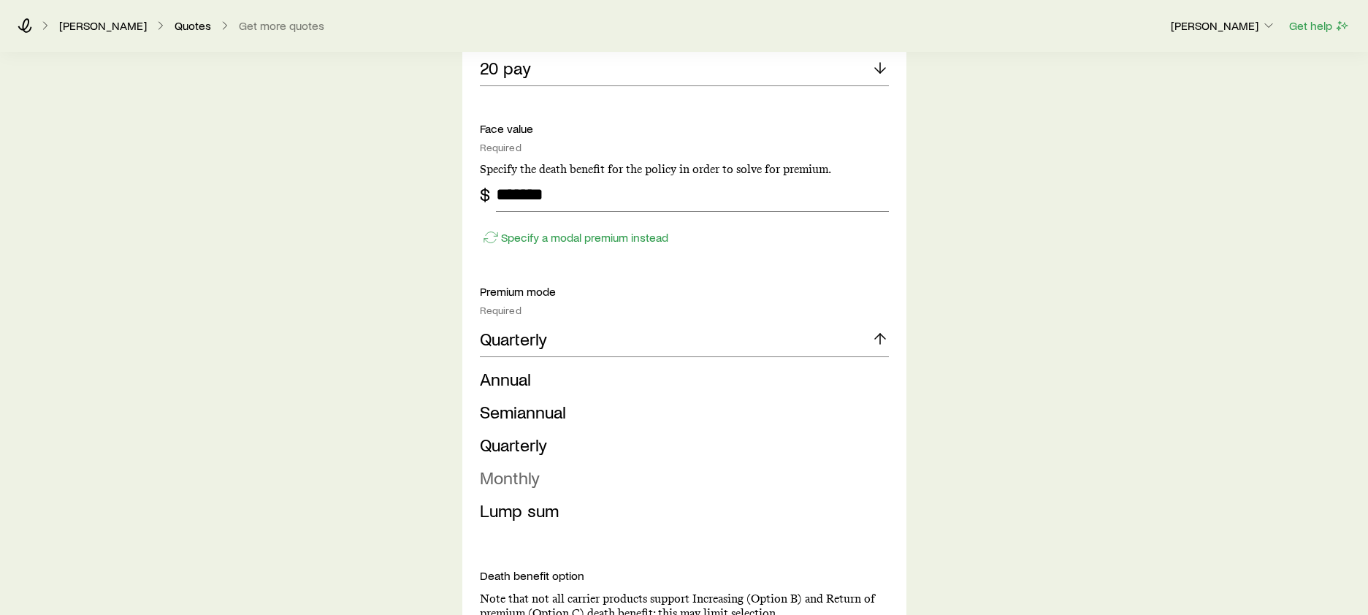
click at [541, 483] on li "Monthly" at bounding box center [680, 477] width 400 height 33
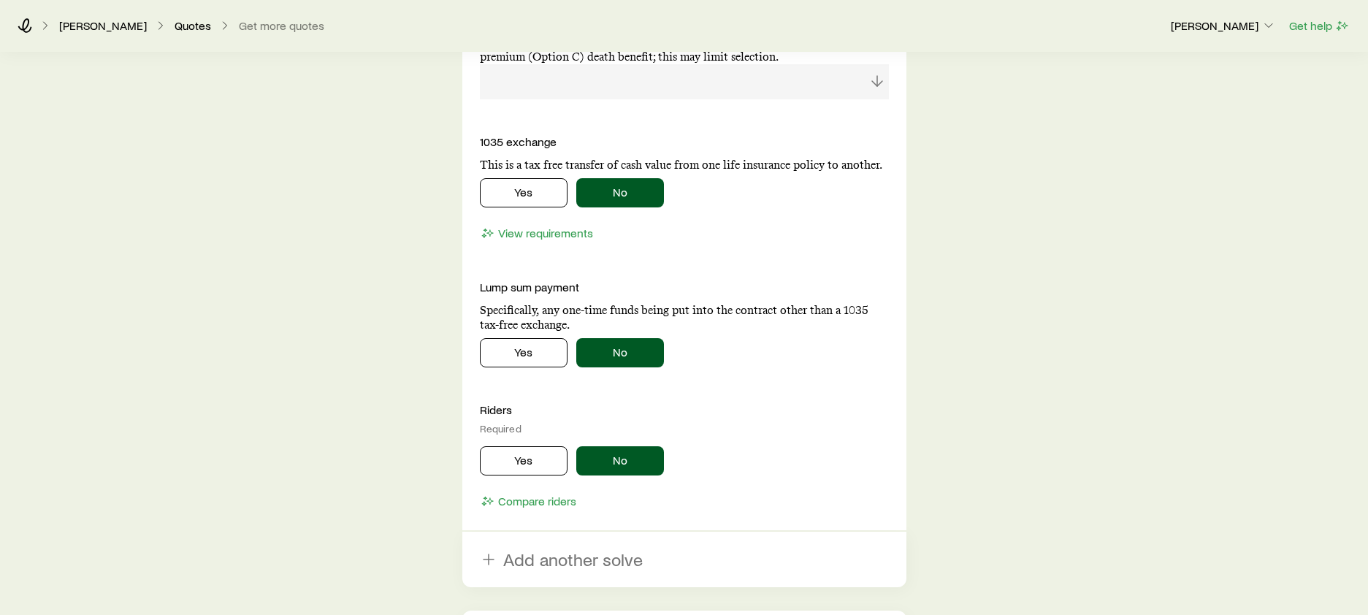
scroll to position [1447, 0]
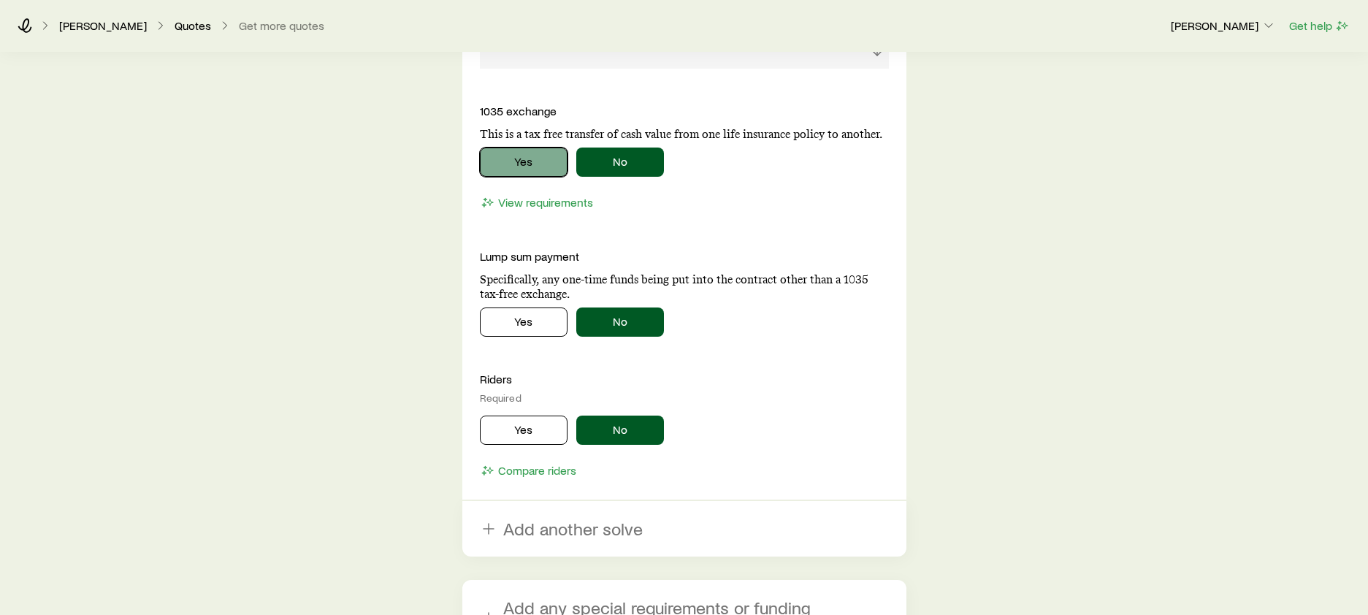
click at [509, 164] on button "Yes" at bounding box center [524, 161] width 88 height 29
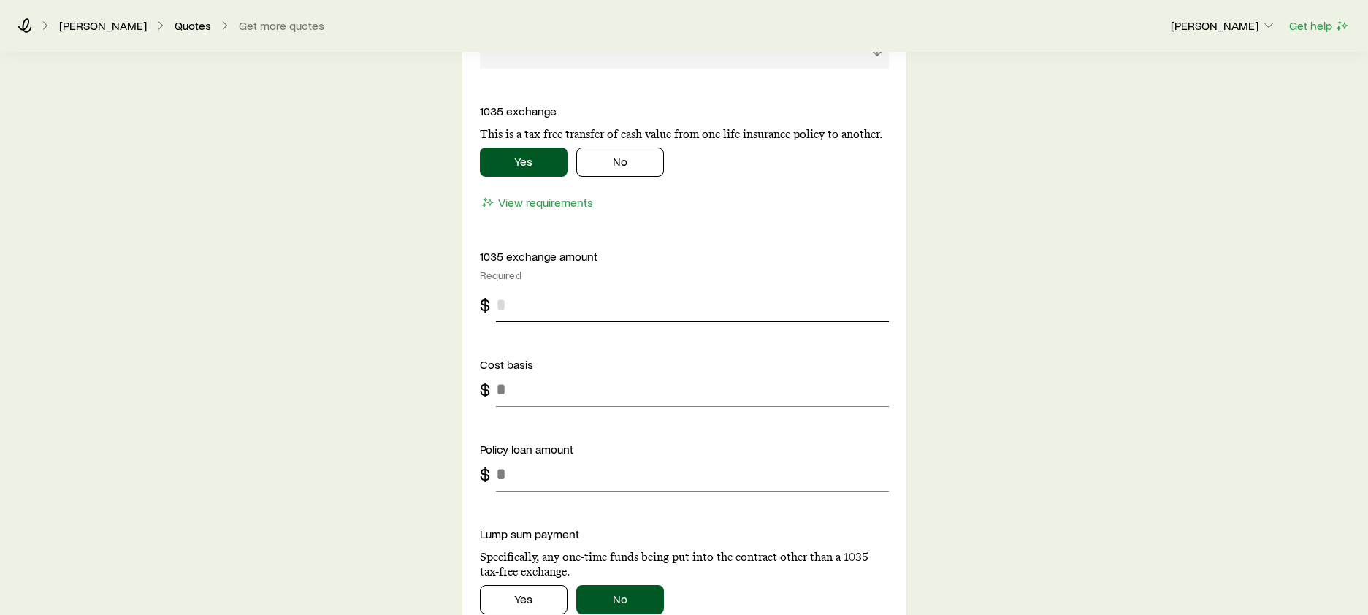
click at [558, 312] on input "tel" at bounding box center [692, 304] width 393 height 35
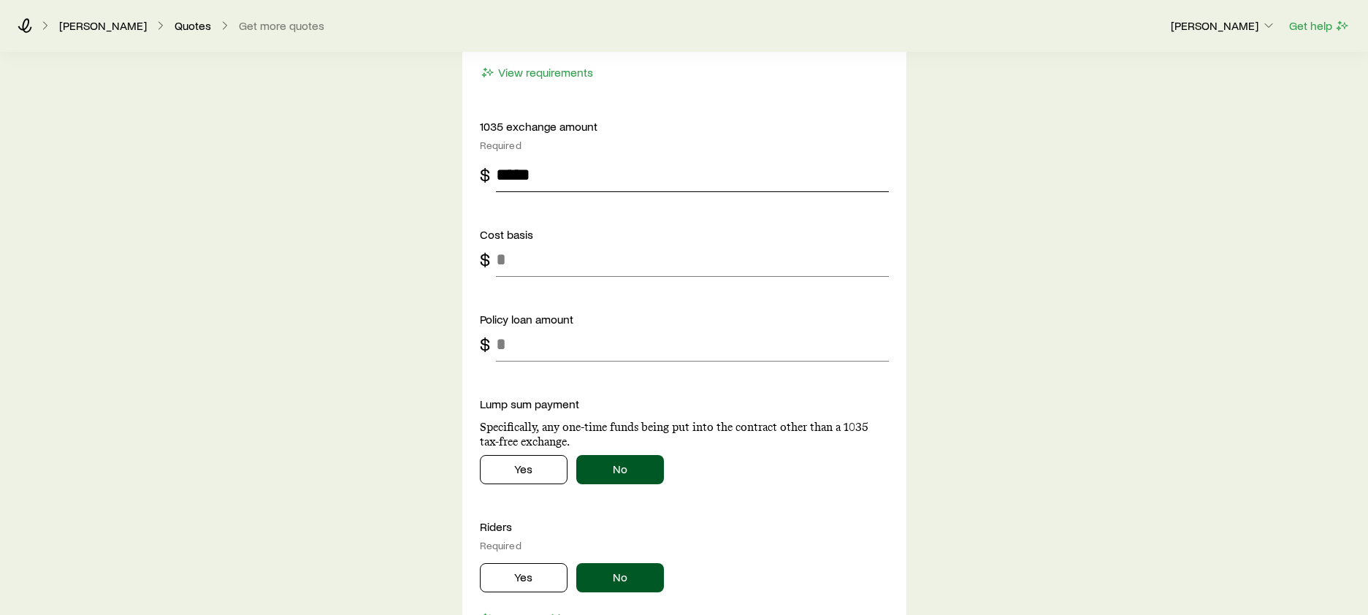
scroll to position [1611, 0]
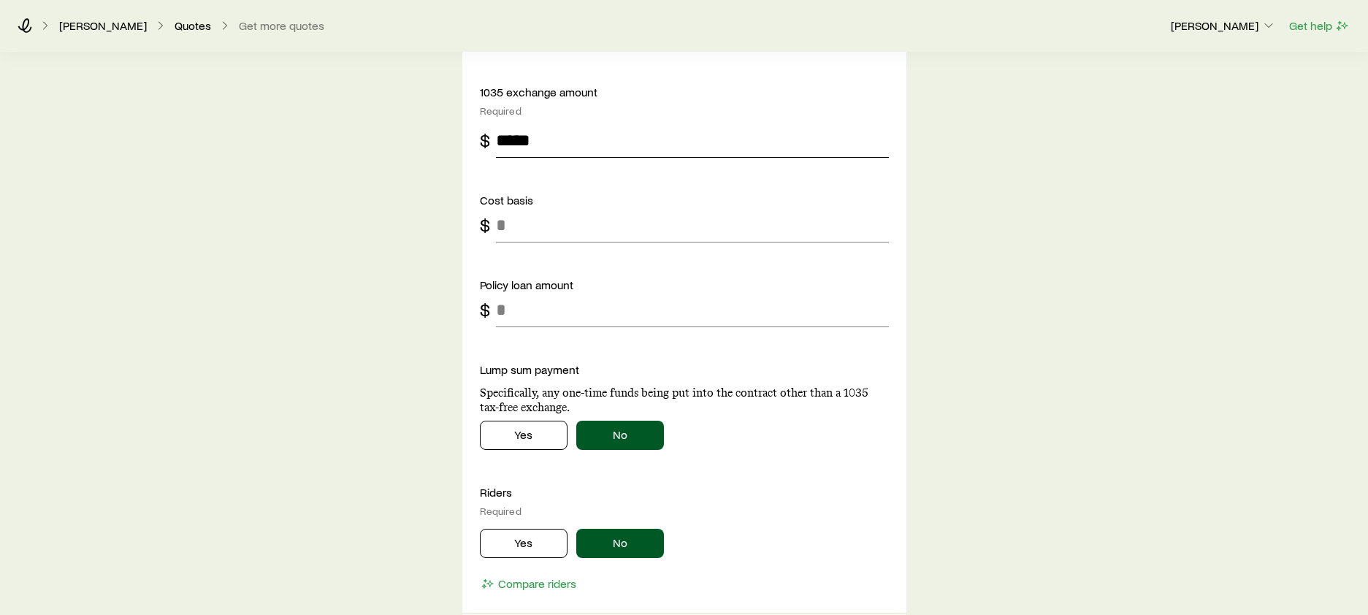
type input "*****"
click at [531, 223] on input "tel" at bounding box center [692, 224] width 393 height 35
type input "******"
click at [508, 308] on input "tel" at bounding box center [692, 309] width 393 height 35
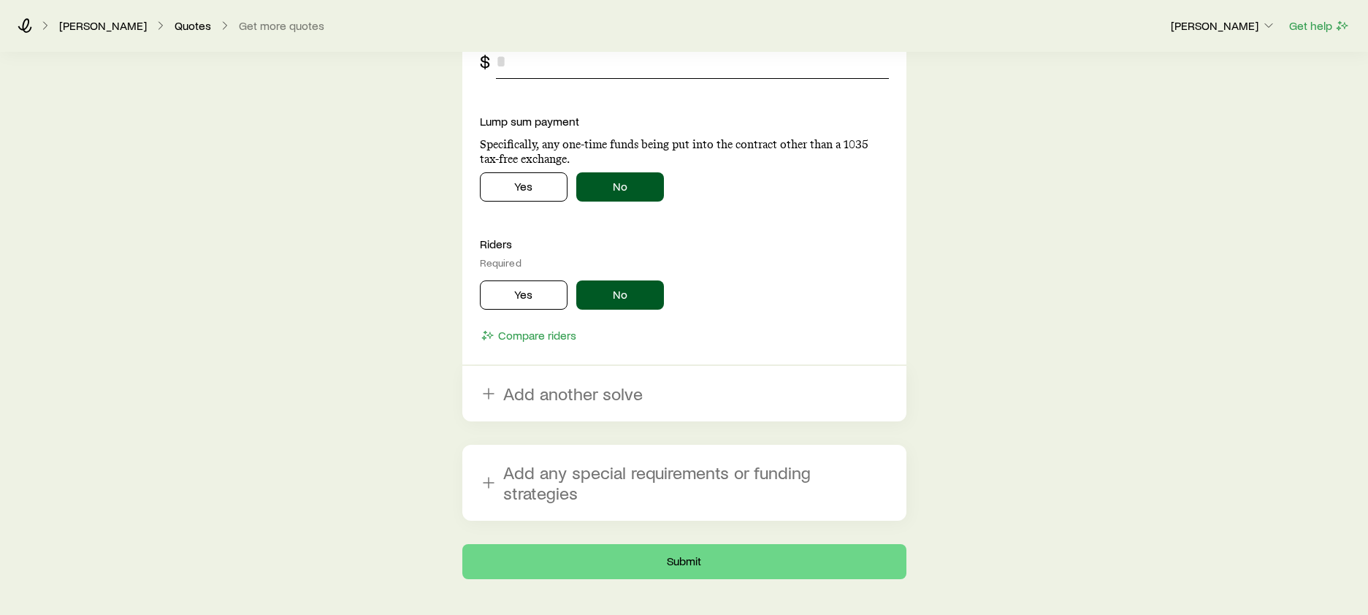
scroll to position [1886, 0]
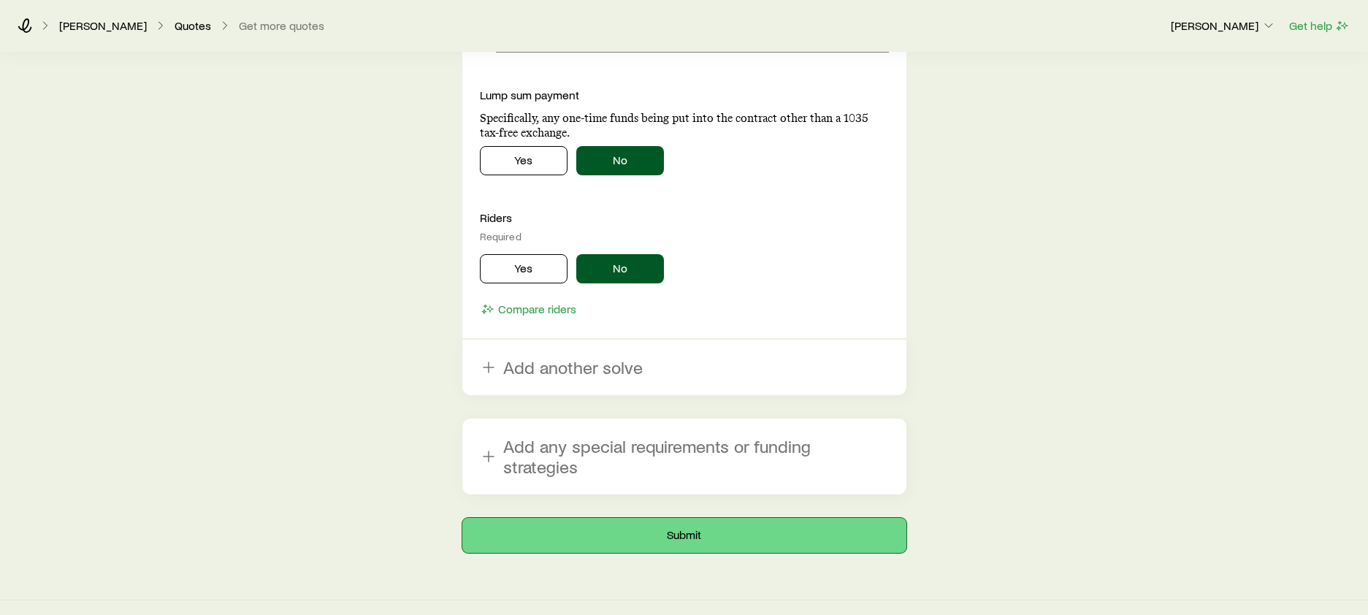
click at [678, 518] on button "Submit" at bounding box center [684, 535] width 444 height 35
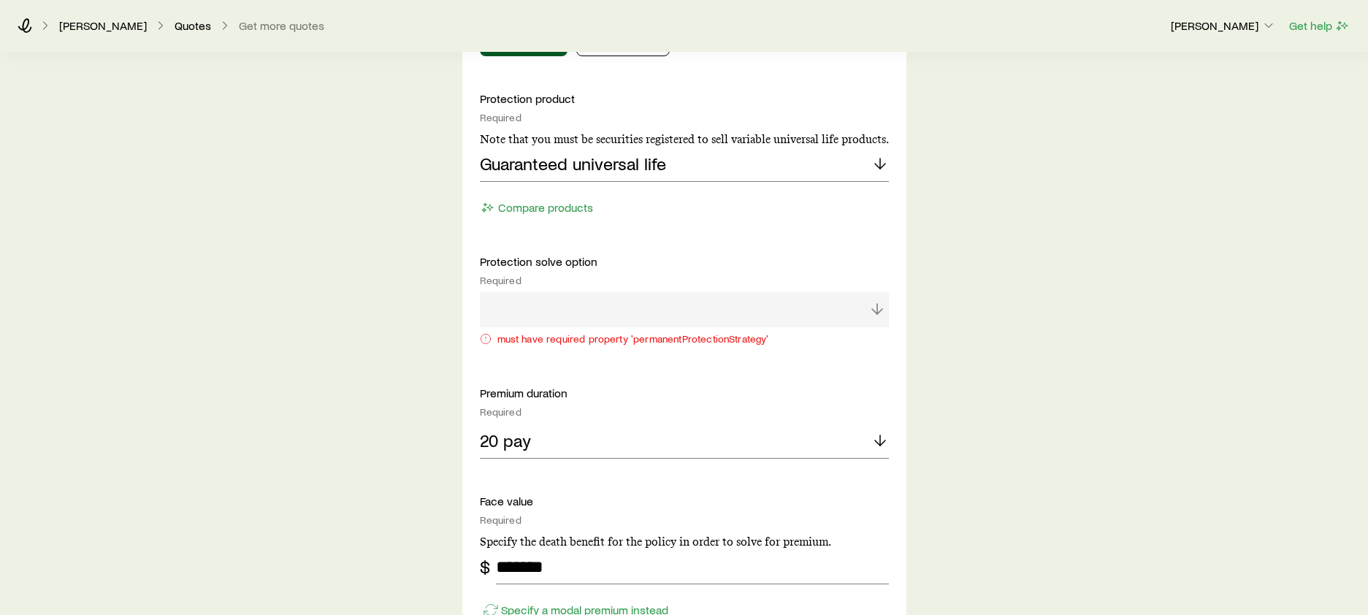
scroll to position [751, 0]
click at [876, 307] on div at bounding box center [684, 305] width 409 height 35
click at [624, 309] on div at bounding box center [684, 305] width 409 height 35
click at [609, 342] on div "must have required property 'permanentProtectionStrategy'" at bounding box center [684, 317] width 409 height 58
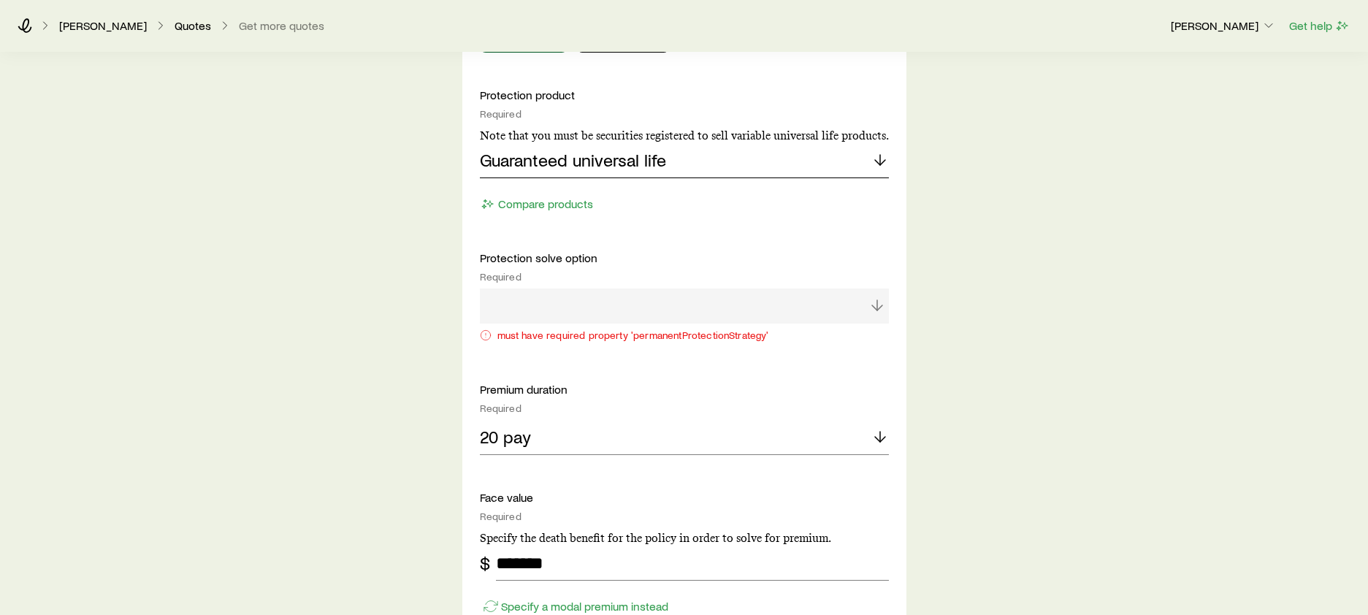
click at [873, 160] on icon at bounding box center [880, 160] width 18 height 18
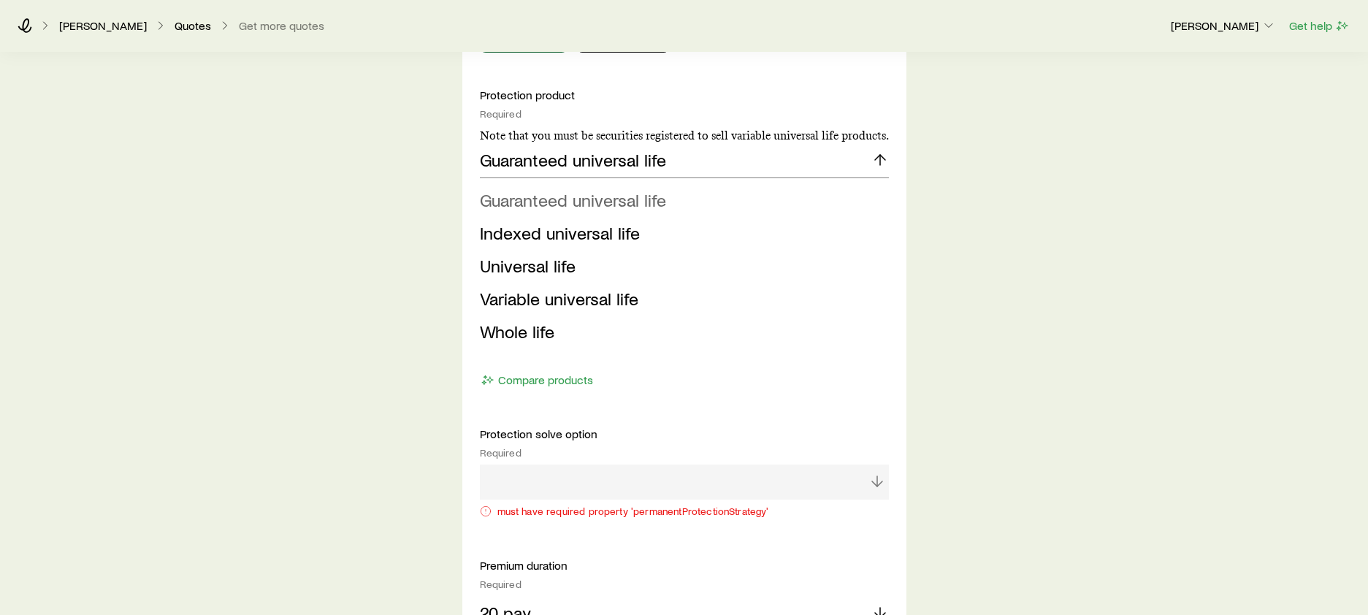
click at [585, 204] on span "Guaranteed universal life" at bounding box center [573, 199] width 186 height 21
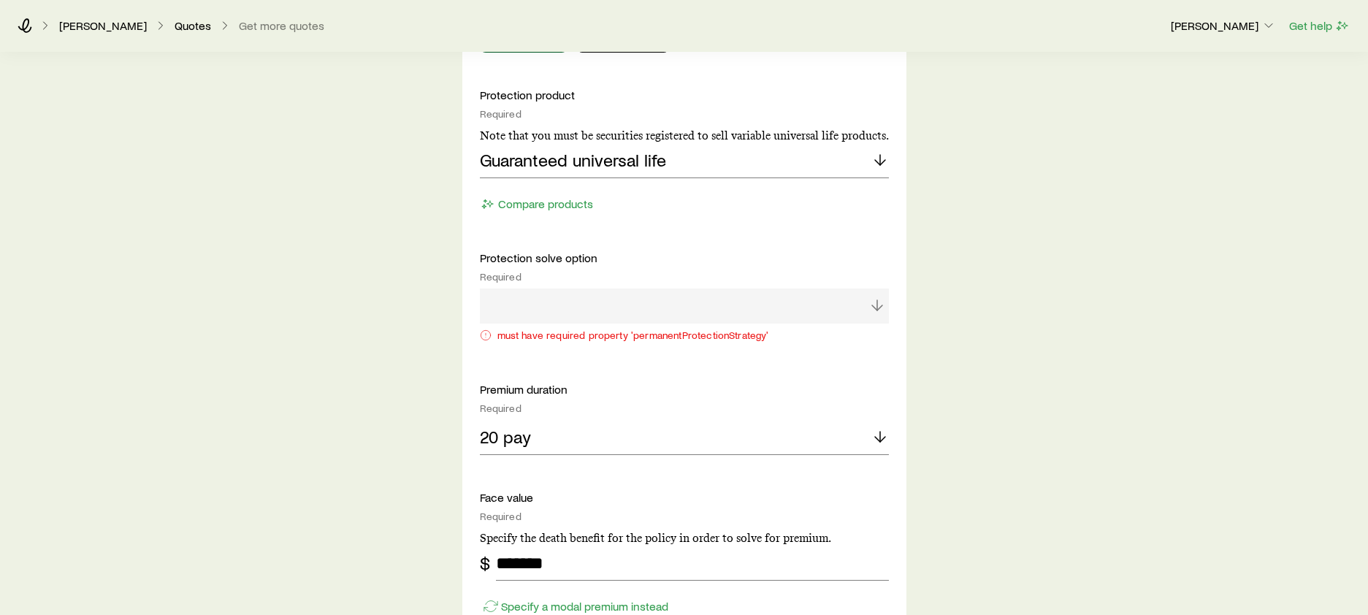
click at [654, 310] on div at bounding box center [684, 305] width 409 height 35
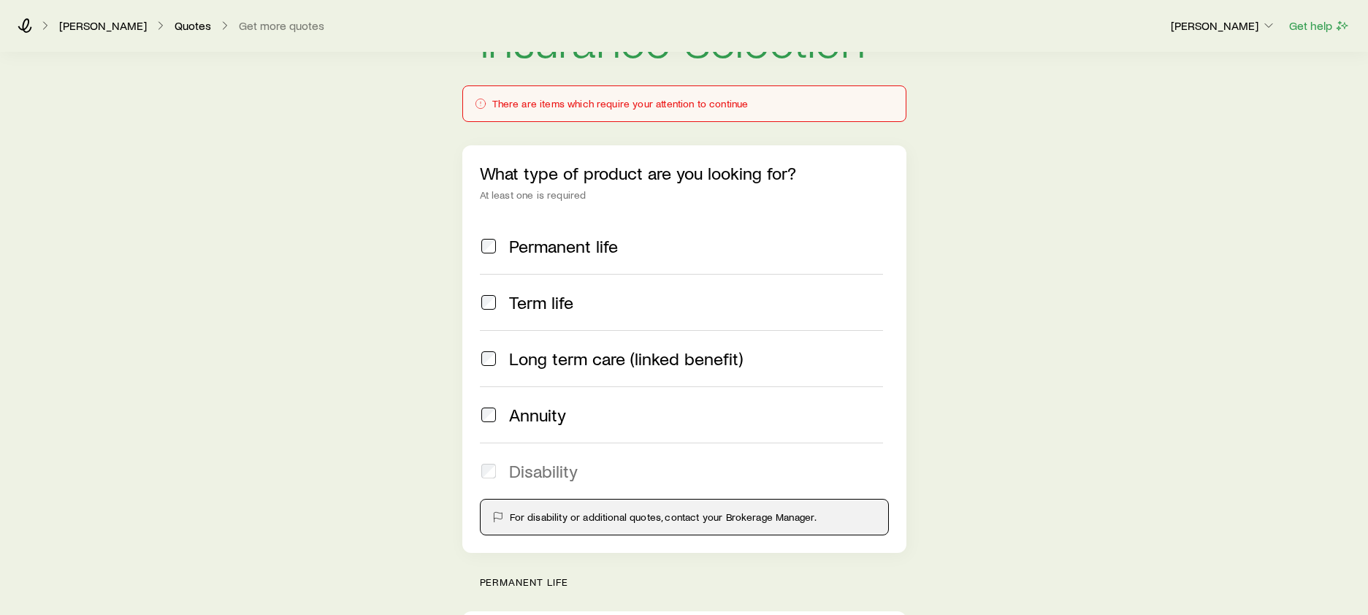
scroll to position [0, 0]
